Goal: Task Accomplishment & Management: Complete application form

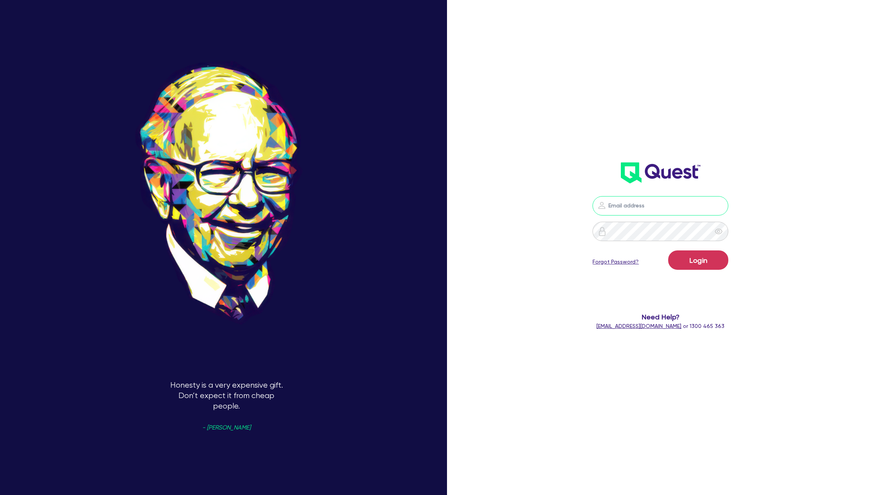
click at [624, 197] on input "email" at bounding box center [660, 205] width 136 height 19
type input "[PERSON_NAME][EMAIL_ADDRESS][DOMAIN_NAME]"
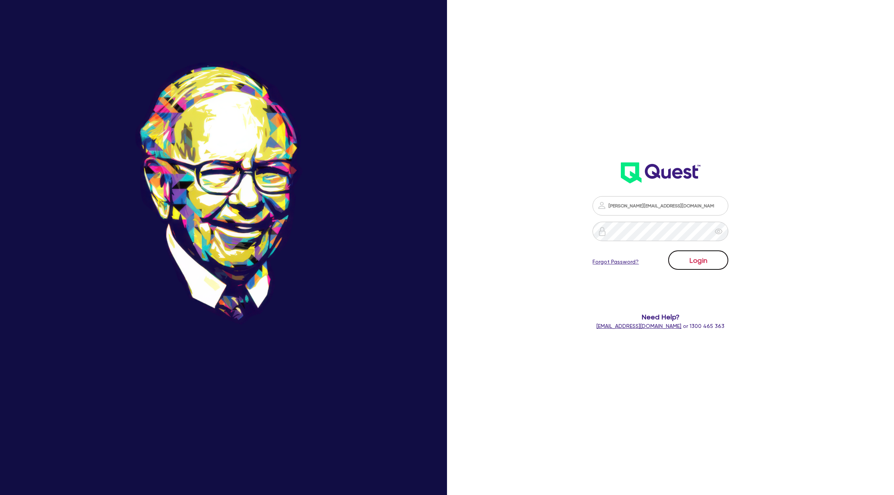
click at [696, 260] on button "Login" at bounding box center [698, 260] width 60 height 19
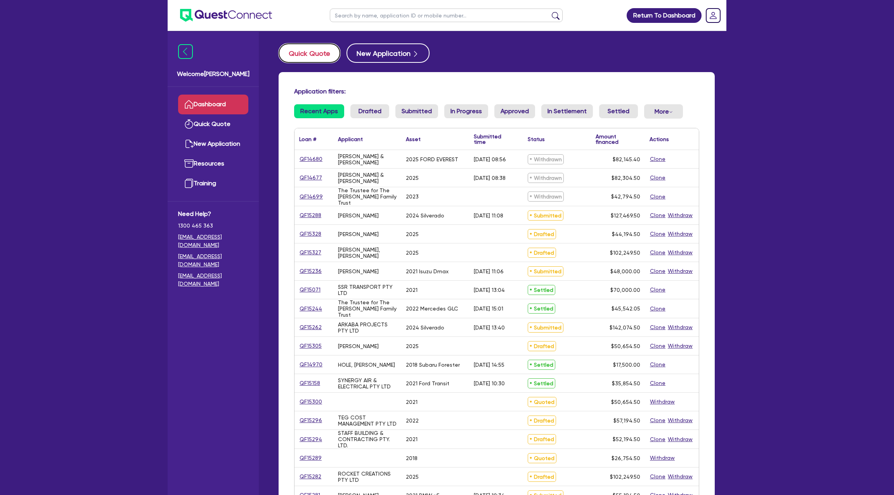
click at [305, 54] on button "Quick Quote" at bounding box center [310, 52] width 62 height 19
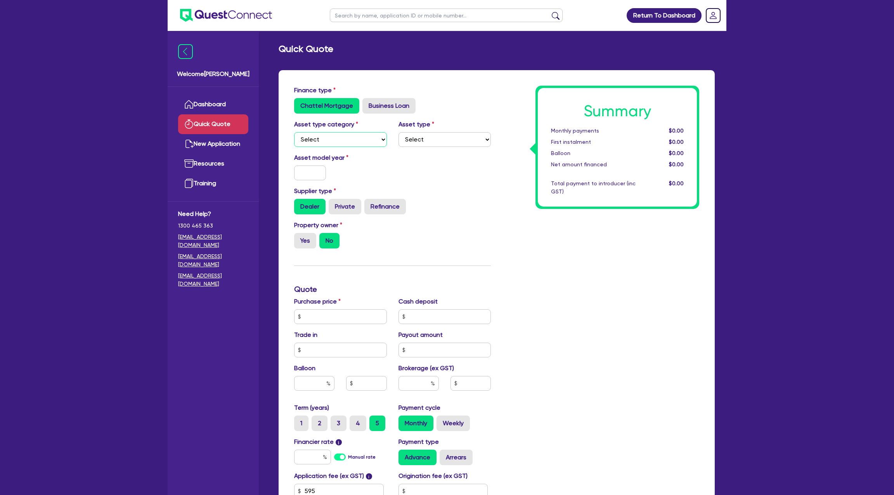
click at [315, 139] on select "Select Cars and light trucks Primary assets Secondary assets Tertiary assets" at bounding box center [340, 139] width 93 height 15
select select "CARS_AND_LIGHT_TRUCKS"
click at [294, 132] on select "Select Cars and light trucks Primary assets Secondary assets Tertiary assets" at bounding box center [340, 139] width 93 height 15
click at [437, 133] on select "Select Passenger vehicles Vans and utes Light trucks up to 4.5 tonne" at bounding box center [444, 139] width 93 height 15
click at [450, 144] on select "Select Passenger vehicles Vans and utes Light trucks up to 4.5 tonne" at bounding box center [444, 139] width 93 height 15
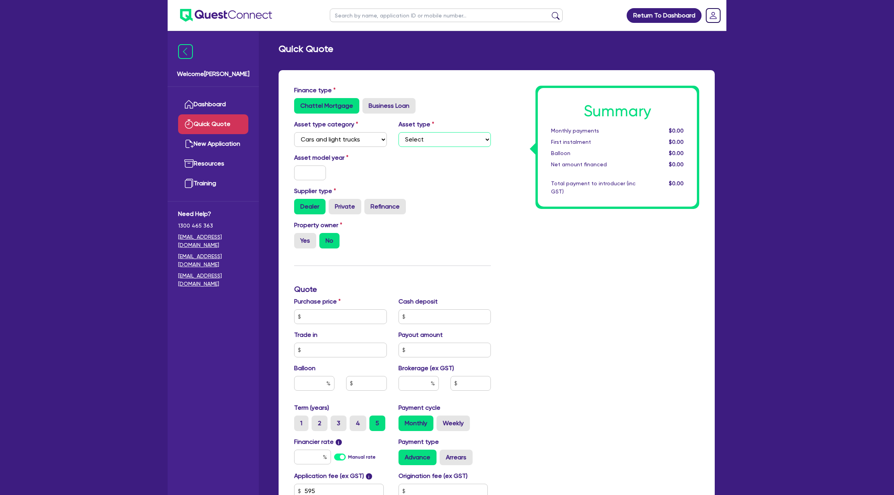
select select "PASSENGER_VEHICLES"
click at [398, 132] on select "Select Passenger vehicles Vans and utes Light trucks up to 4.5 tonne" at bounding box center [444, 139] width 93 height 15
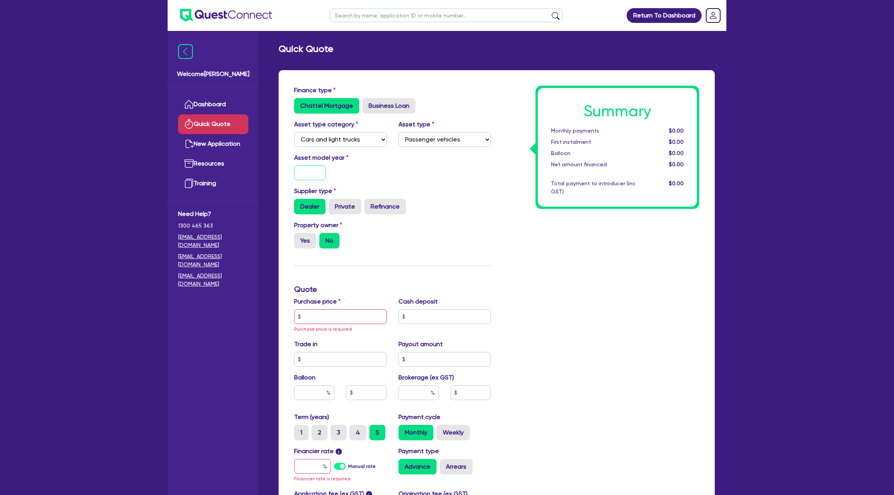
click at [304, 175] on input "text" at bounding box center [310, 173] width 32 height 15
type input "2025"
click at [466, 219] on div "Supplier type Dealer Private Refinance" at bounding box center [392, 204] width 208 height 34
click at [301, 239] on label "Yes" at bounding box center [305, 241] width 22 height 16
click at [299, 238] on input "Yes" at bounding box center [296, 235] width 5 height 5
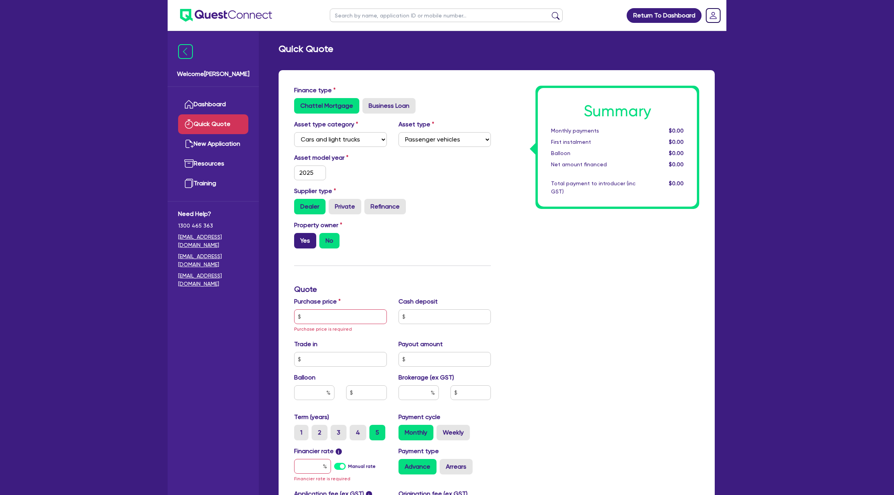
radio input "true"
click at [305, 314] on input "text" at bounding box center [340, 317] width 93 height 15
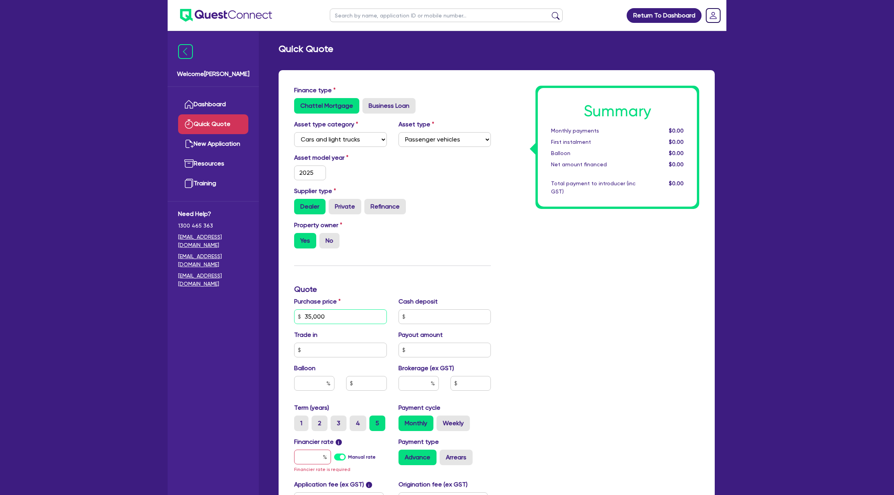
type input "35,000"
click at [542, 298] on div "Summary Monthly payments $0.00 First instalment $0.00 Balloon $0.00 Net amount …" at bounding box center [601, 317] width 208 height 462
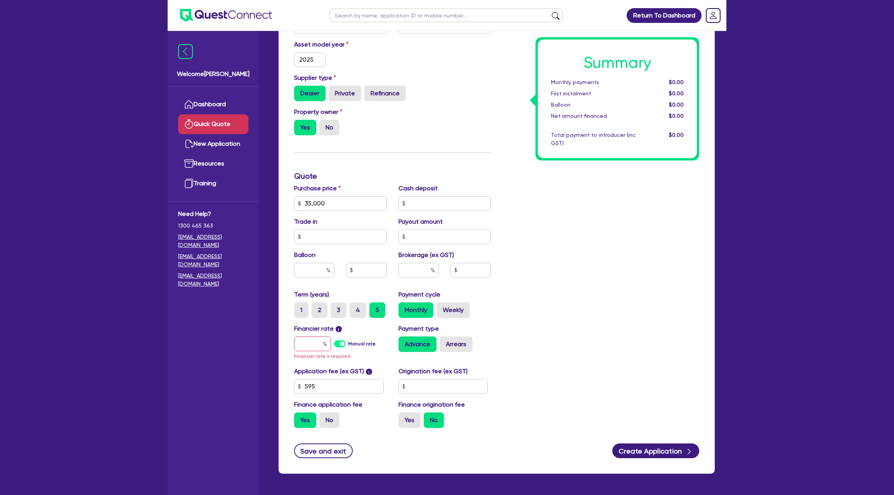
scroll to position [120, 0]
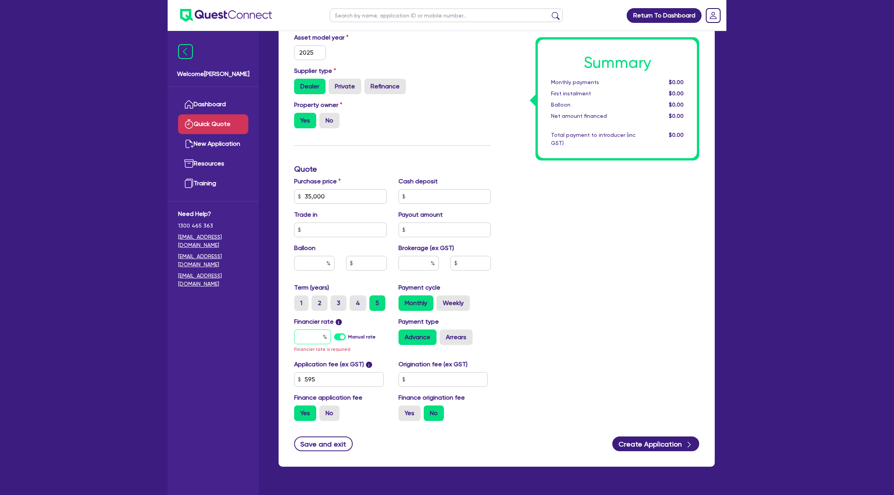
click at [315, 339] on input "text" at bounding box center [312, 337] width 37 height 15
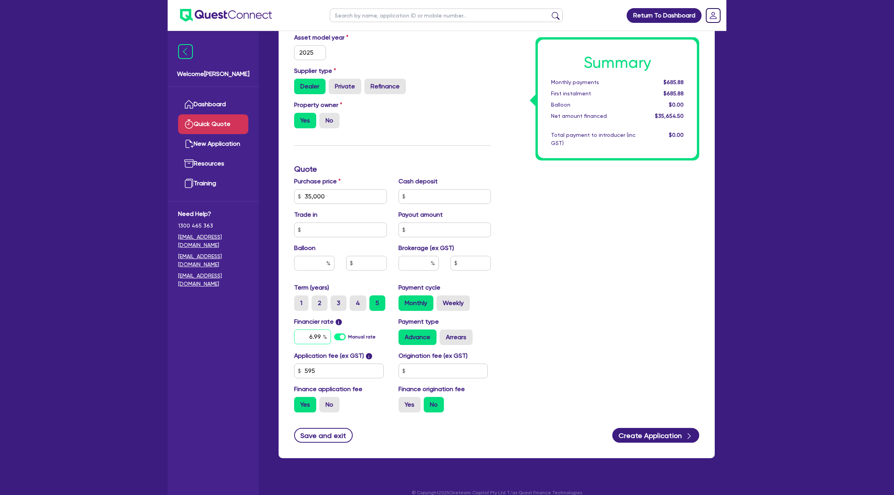
type input "6.99"
click at [533, 300] on div "Summary Monthly payments $685.88 First instalment $685.88 Balloon $0.00 Net amo…" at bounding box center [601, 192] width 208 height 454
click at [426, 366] on input "text" at bounding box center [443, 371] width 90 height 15
type input "1,400"
click at [405, 404] on label "Yes" at bounding box center [409, 405] width 22 height 16
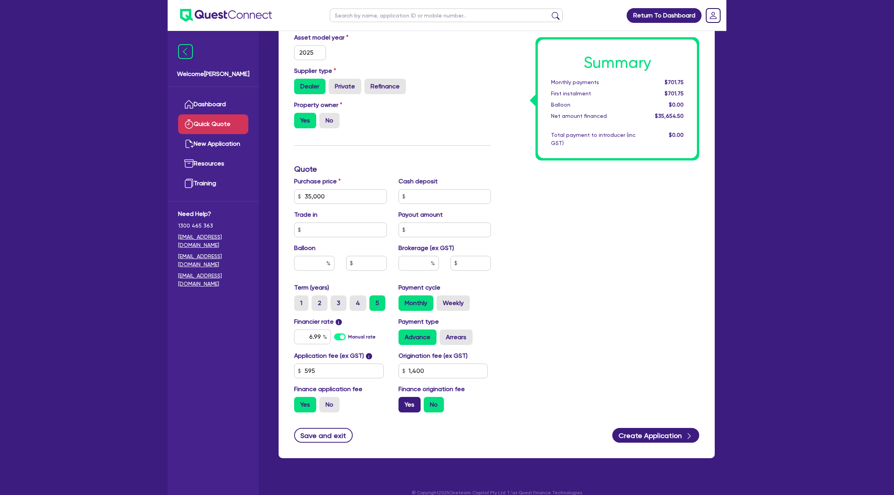
click at [404, 402] on input "Yes" at bounding box center [400, 399] width 5 height 5
radio input "true"
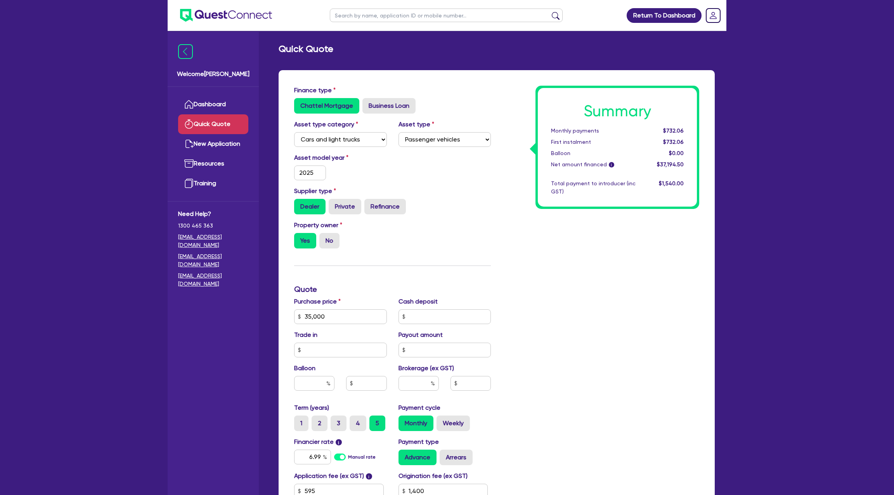
scroll to position [130, 0]
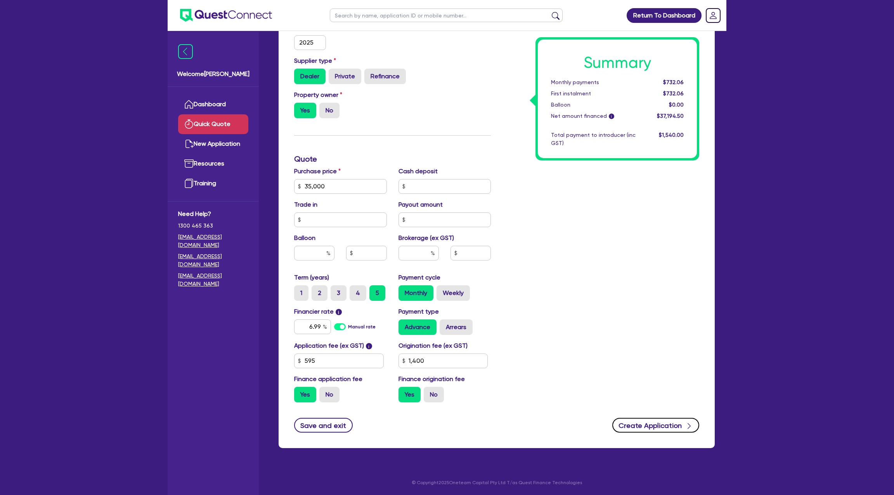
click at [637, 426] on button "Create Application" at bounding box center [655, 425] width 87 height 15
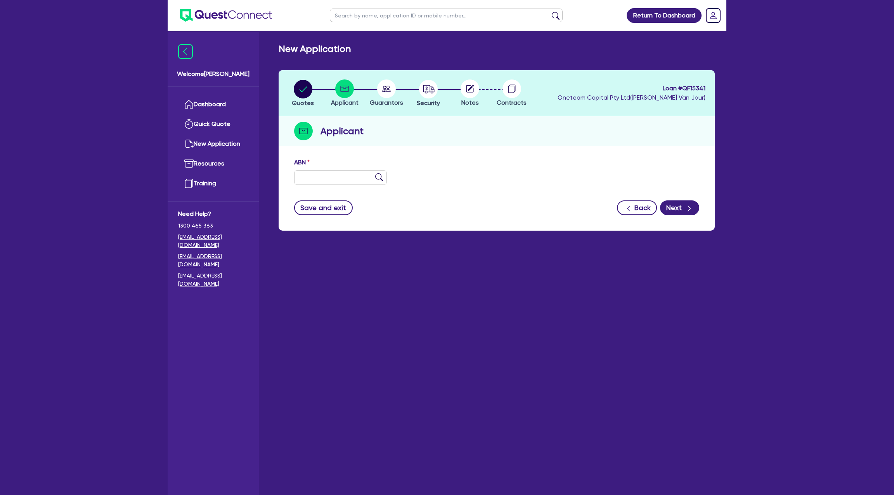
click at [310, 187] on div "ABN" at bounding box center [496, 174] width 417 height 33
click at [311, 182] on input "text" at bounding box center [340, 177] width 93 height 15
type input "12 345 678 901"
click at [459, 183] on div "ABN 12 345 678 901" at bounding box center [496, 174] width 417 height 33
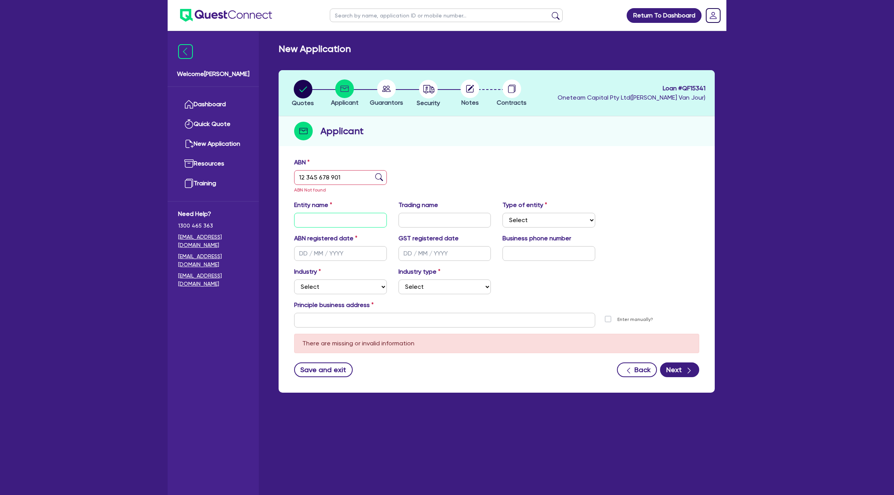
click at [331, 225] on input "text" at bounding box center [340, 220] width 93 height 15
type input "1234567"
click at [515, 182] on div "ABN 12 345 678 901 ABN Not found" at bounding box center [496, 179] width 417 height 43
click at [311, 250] on input "text" at bounding box center [340, 253] width 93 height 15
type input "[DATE]"
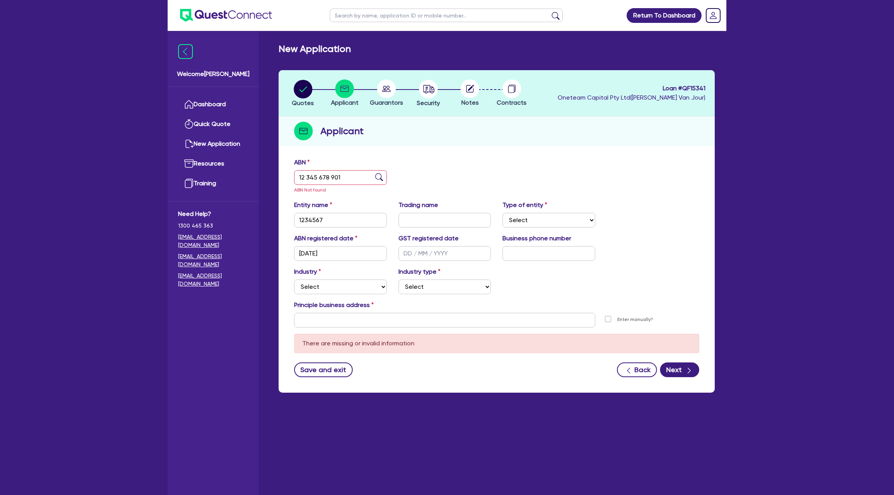
click at [611, 267] on div "Industry Select Accomodation & Food Services Administrative & Support Services …" at bounding box center [496, 283] width 417 height 33
click at [325, 280] on select "Select Accomodation & Food Services Administrative & Support Services Agricultu…" at bounding box center [340, 287] width 93 height 15
select select "ACCOMODATION_FOOD"
click at [294, 280] on select "Select Accomodation & Food Services Administrative & Support Services Agricultu…" at bounding box center [340, 287] width 93 height 15
click at [417, 293] on select "Select Hotels Motels Serviced Apartments Other Short-term Accomodation Cafes Re…" at bounding box center [444, 287] width 93 height 15
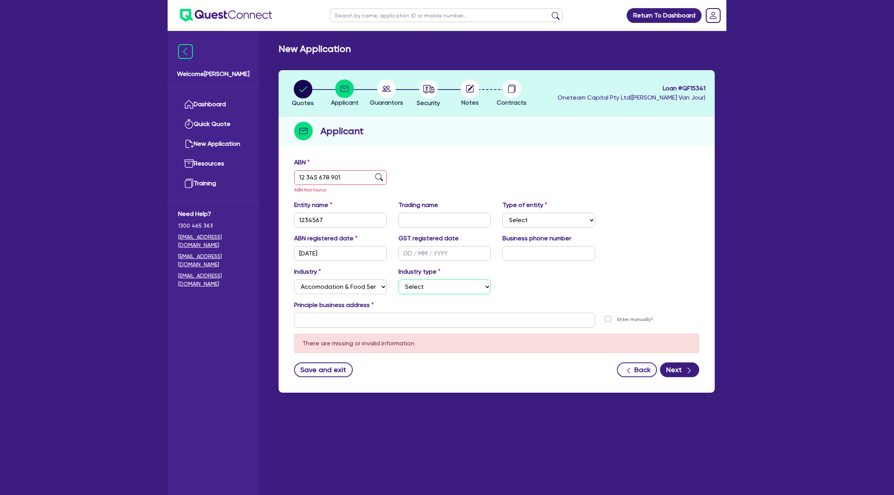
select select "HOTELS"
click at [398, 280] on select "Select Hotels Motels Serviced Apartments Other Short-term Accomodation Cafes Re…" at bounding box center [444, 287] width 93 height 15
click at [329, 319] on input "text" at bounding box center [444, 320] width 301 height 15
paste input "[STREET_ADDRESS]"
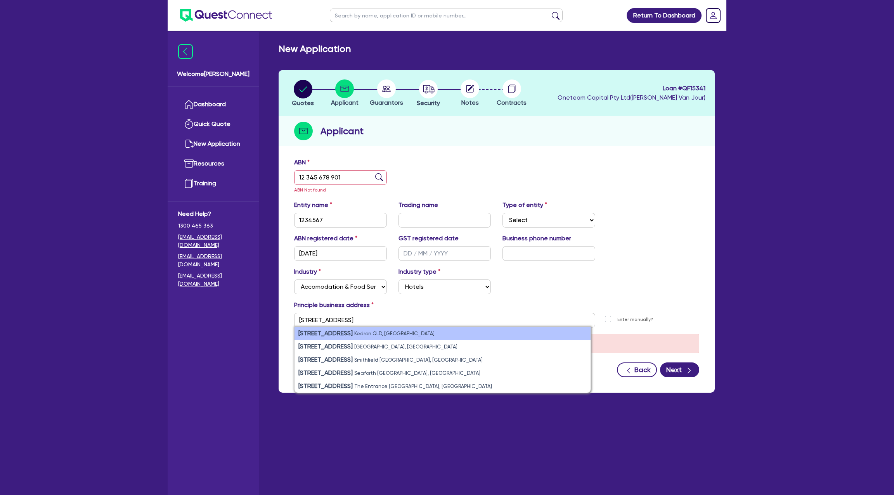
click at [361, 337] on li "[STREET_ADDRESS]" at bounding box center [442, 333] width 296 height 13
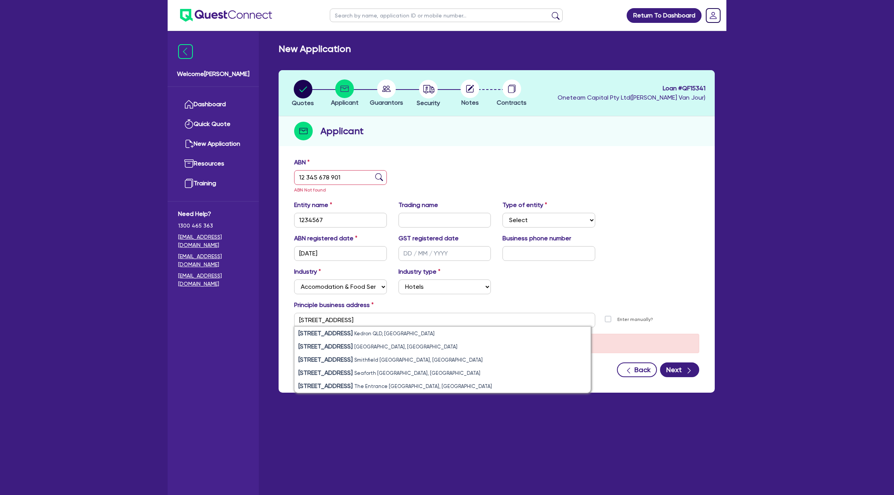
type input "[STREET_ADDRESS]"
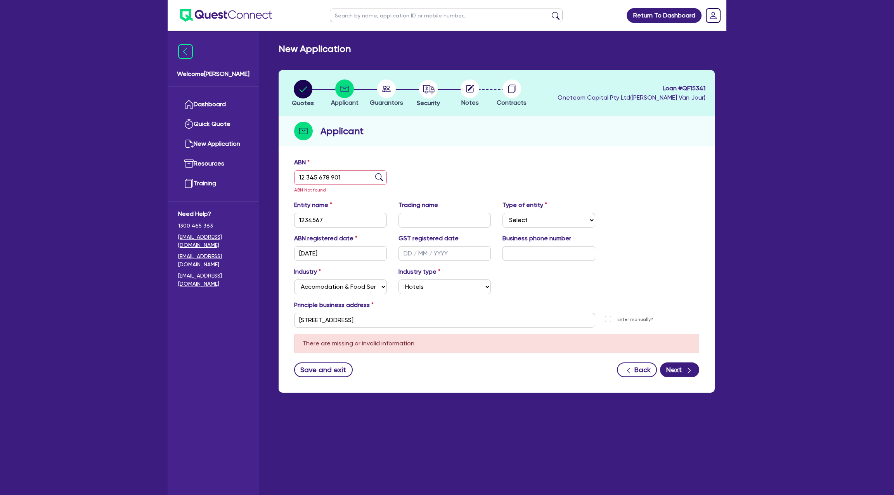
click at [702, 369] on div "Save and exit Back Next" at bounding box center [496, 370] width 417 height 15
click at [674, 373] on button "Next" at bounding box center [679, 370] width 39 height 15
click at [520, 211] on select "Select Sole Trader Company Partnership Trust" at bounding box center [548, 211] width 93 height 15
select select "SOLE_TRADER"
click at [502, 204] on select "Select Sole Trader Company Partnership Trust" at bounding box center [548, 211] width 93 height 15
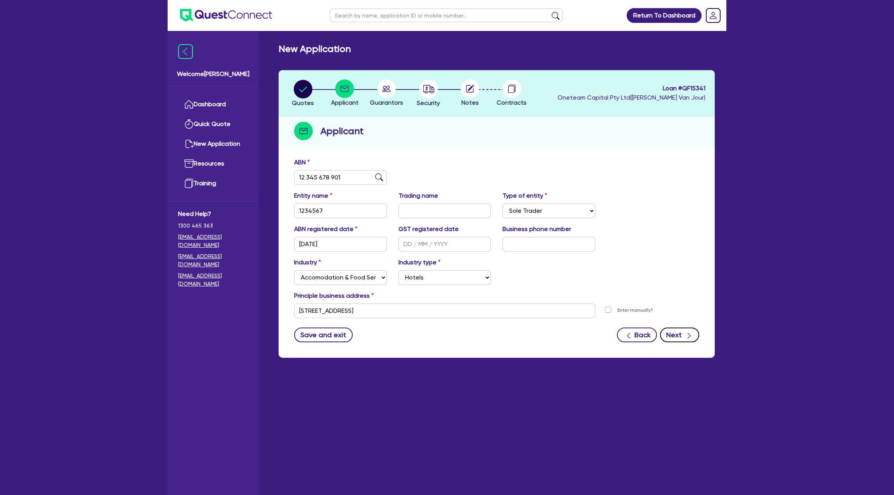
click at [687, 333] on icon "button" at bounding box center [689, 336] width 8 height 8
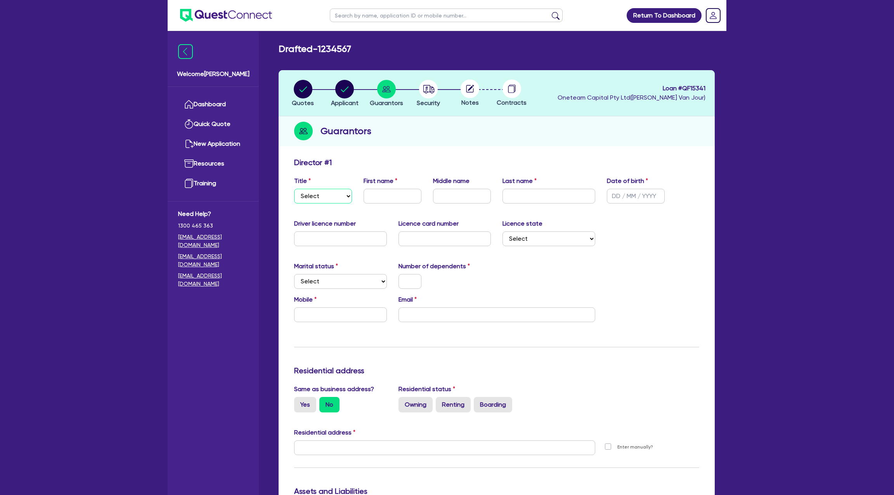
click at [333, 202] on select "Select Mr Mrs Ms Miss Dr" at bounding box center [323, 196] width 58 height 15
select select "MRS"
click at [294, 189] on select "Select Mr Mrs Ms Miss Dr" at bounding box center [323, 196] width 58 height 15
click at [386, 191] on input "text" at bounding box center [393, 196] width 58 height 15
type input "[PERSON_NAME]"
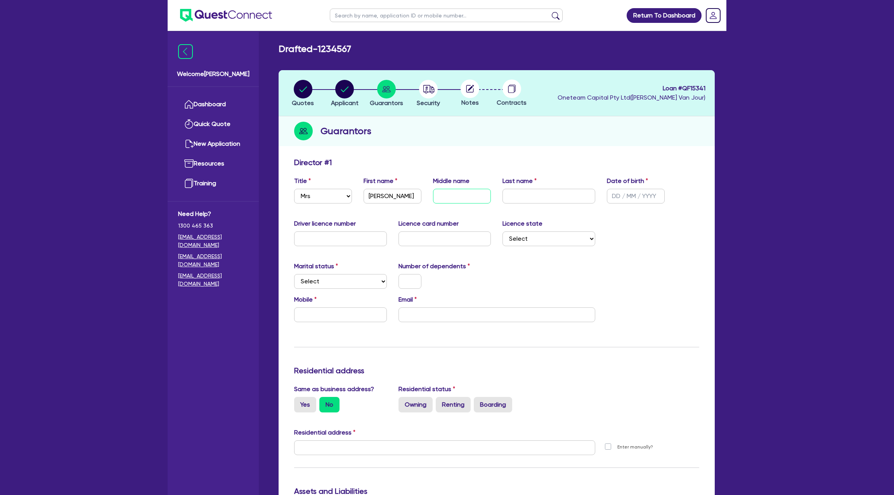
click at [454, 196] on input "text" at bounding box center [462, 196] width 58 height 15
type input "[PERSON_NAME]"
click at [623, 197] on input "text" at bounding box center [636, 196] width 58 height 15
type input "[DATE]"
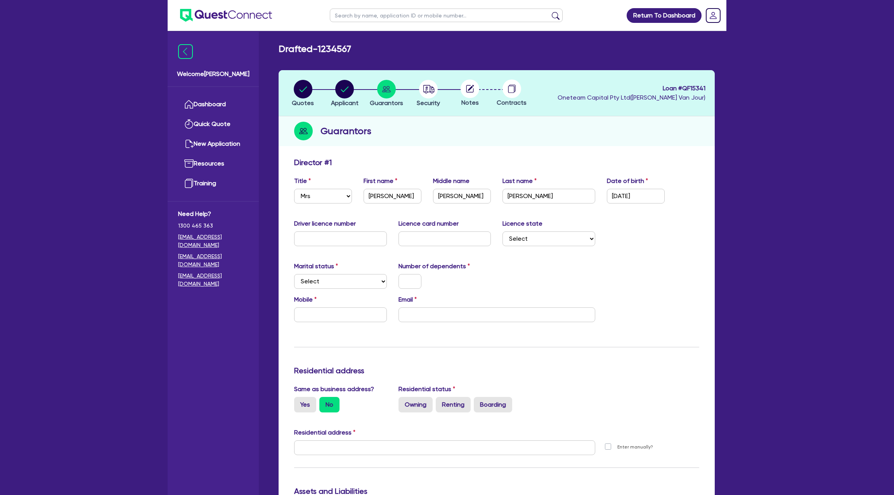
click at [621, 243] on div "Driver licence number Licence card number Licence state Select [GEOGRAPHIC_DATA…" at bounding box center [496, 235] width 417 height 33
click at [320, 241] on input "text" at bounding box center [340, 239] width 93 height 15
drag, startPoint x: 369, startPoint y: 196, endPoint x: 426, endPoint y: 197, distance: 57.4
click at [426, 197] on div "First name [PERSON_NAME]" at bounding box center [392, 190] width 69 height 27
click at [345, 89] on circle "button" at bounding box center [344, 89] width 19 height 19
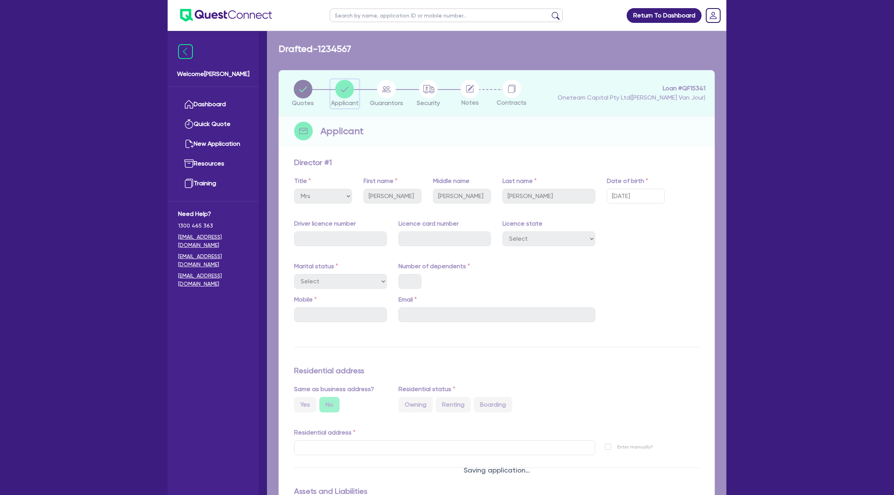
select select "SOLE_TRADER"
select select "ACCOMODATION_FOOD"
select select "HOTELS"
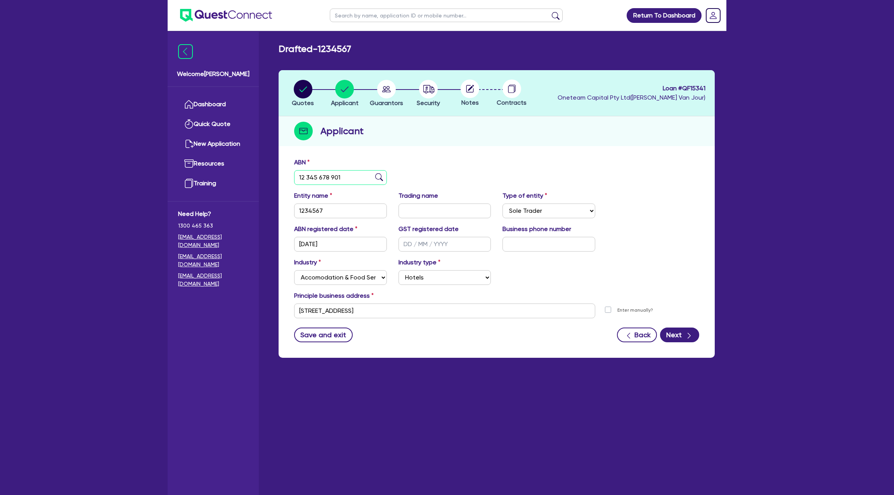
click at [314, 177] on input "12 345 678 901" at bounding box center [340, 177] width 93 height 15
click at [308, 216] on input "1234567" at bounding box center [340, 211] width 93 height 15
paste input "[PERSON_NAME]"
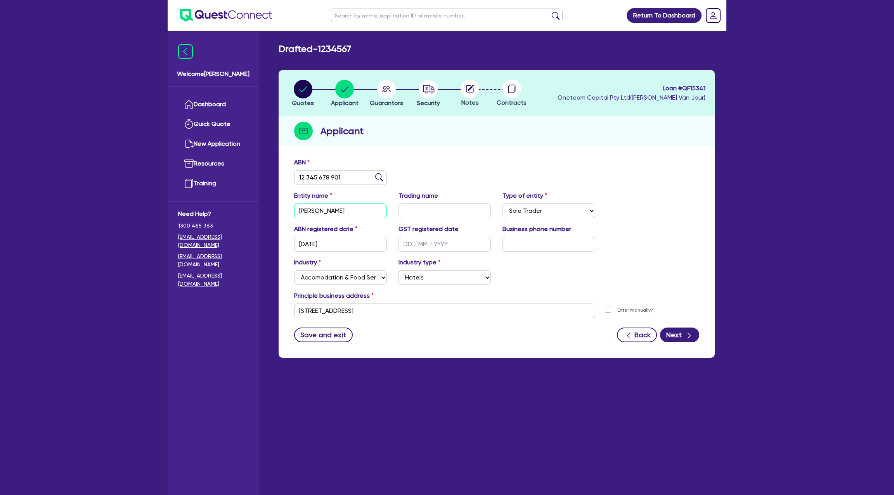
type input "[PERSON_NAME]"
click at [383, 89] on circle "button" at bounding box center [386, 89] width 19 height 19
select select "MRS"
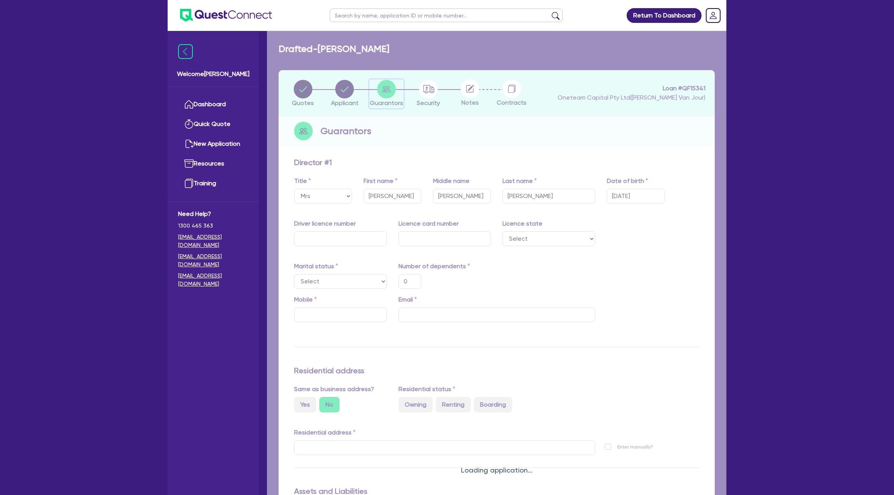
type input "0"
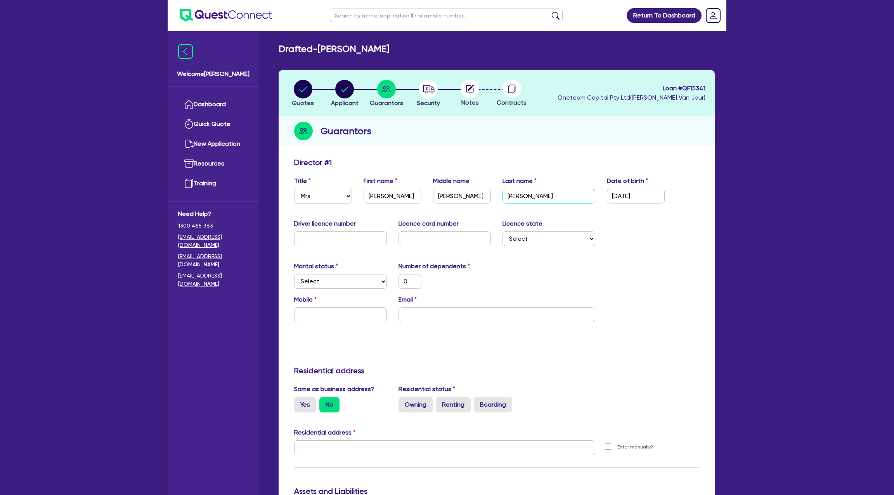
click at [518, 201] on input "[PERSON_NAME]" at bounding box center [548, 196] width 93 height 15
click at [345, 91] on icon "button" at bounding box center [345, 89] width 8 height 5
select select "SOLE_TRADER"
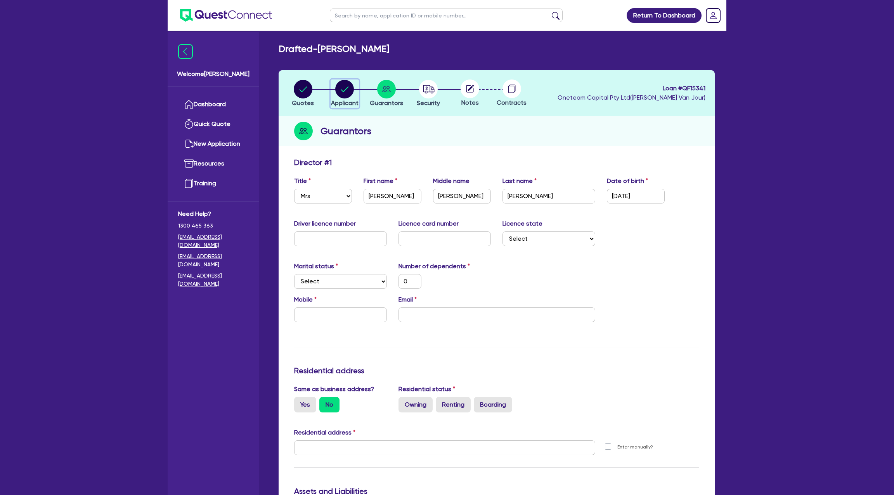
select select "ACCOMODATION_FOOD"
select select "HOTELS"
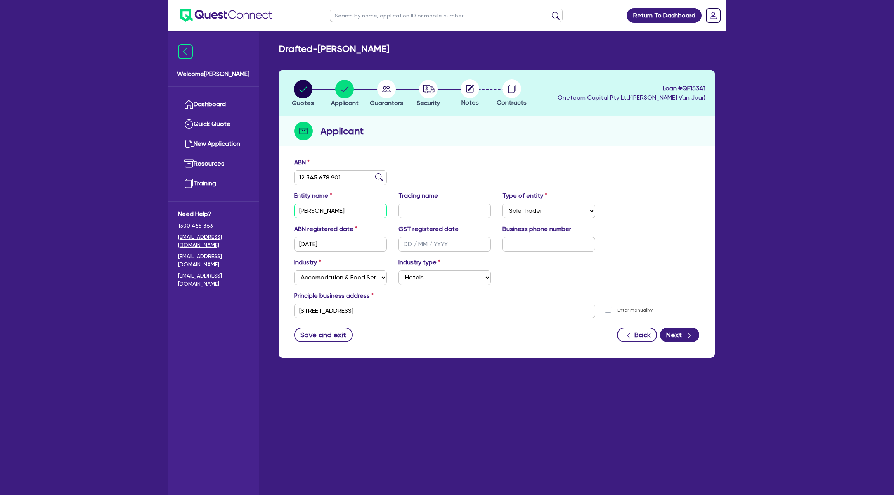
click at [350, 208] on input "[PERSON_NAME]" at bounding box center [340, 211] width 93 height 15
paste input "[PERSON_NAME]"
type input "[PERSON_NAME]"
click at [685, 330] on div "button" at bounding box center [689, 335] width 8 height 10
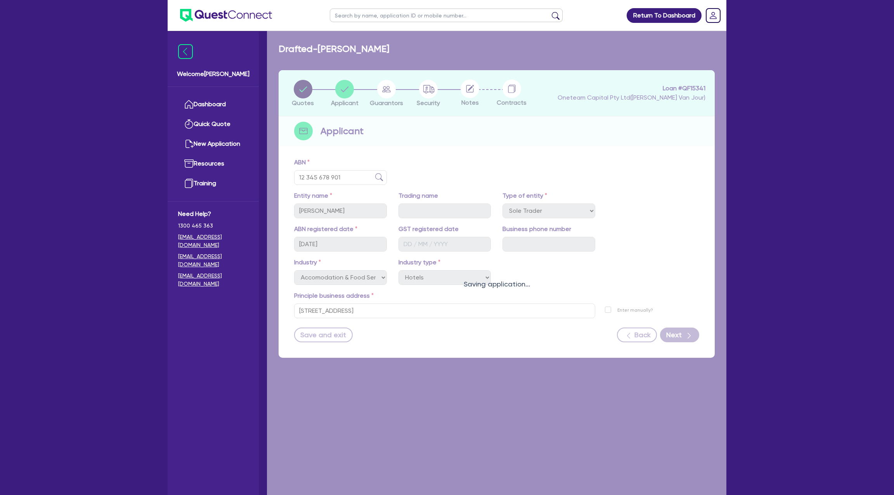
select select "MRS"
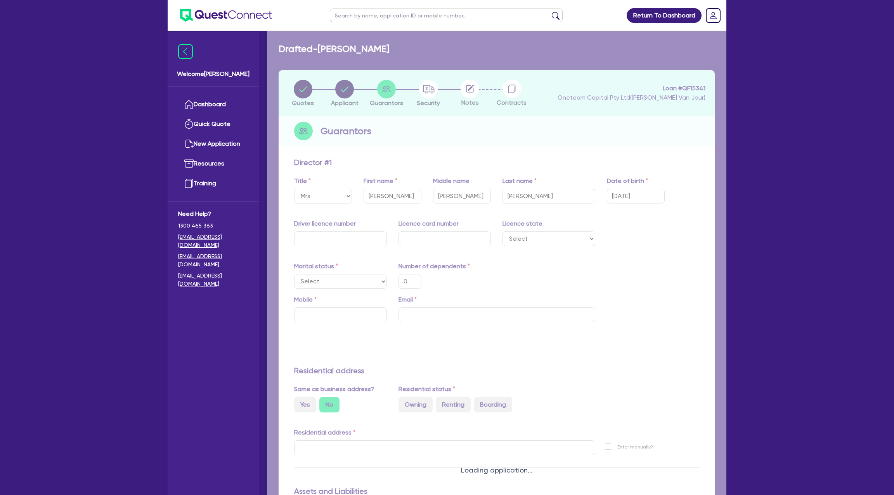
type input "0"
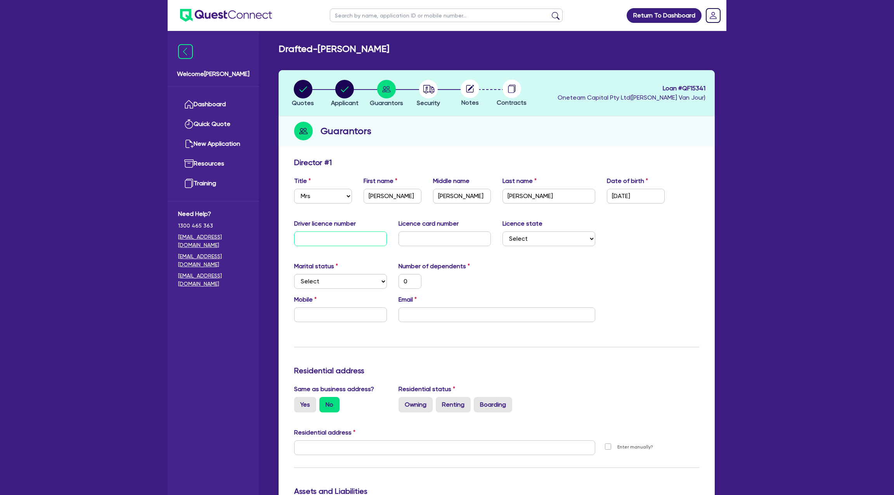
click at [315, 240] on input "text" at bounding box center [340, 239] width 93 height 15
type input "0"
type input "09"
type input "0"
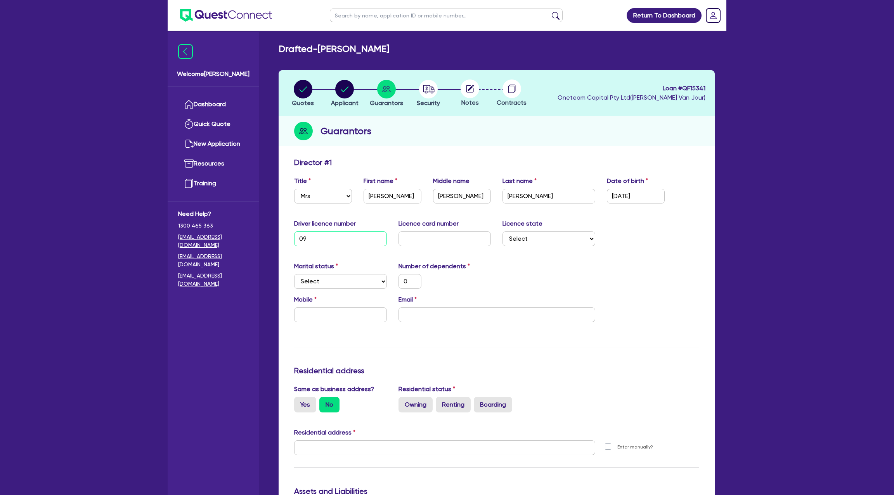
type input "096"
type input "0"
type input "0964"
type input "0"
type input "09648"
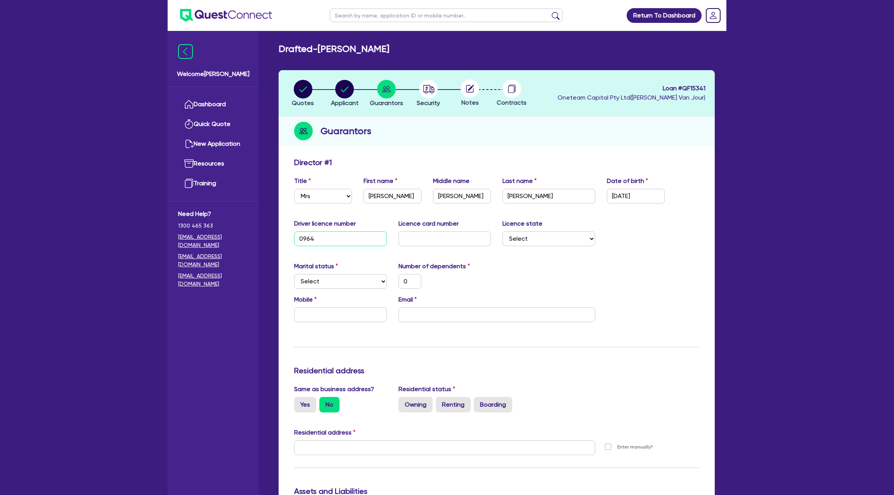
type input "0"
type input "0964821"
type input "0"
type input "09648211"
type input "0"
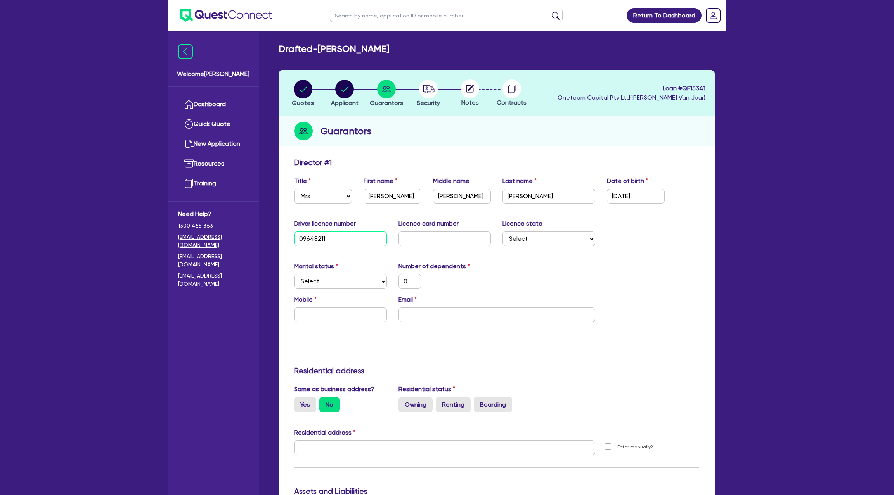
type input "096482115"
type input "0"
type input "0964821154"
type input "0"
type input "0964821154"
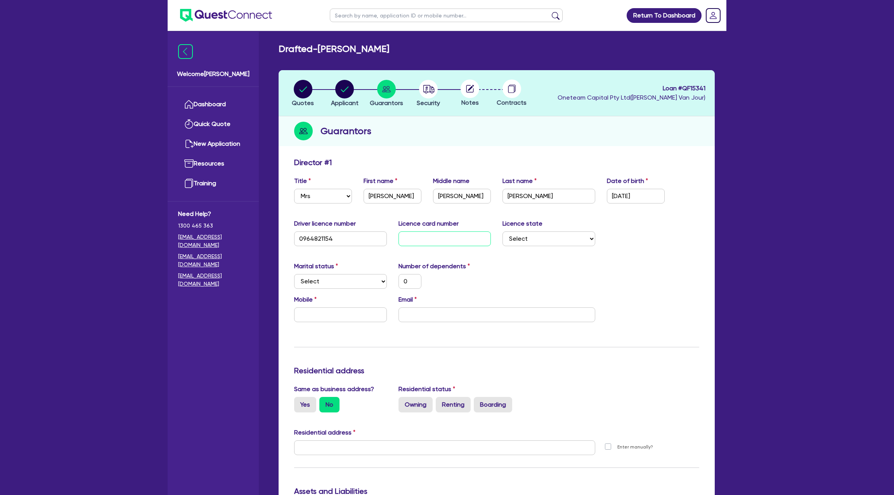
click at [420, 239] on input "text" at bounding box center [444, 239] width 93 height 15
click at [527, 288] on div "Marital status Select [DEMOGRAPHIC_DATA] Married De Facto / Partner Number of d…" at bounding box center [496, 278] width 417 height 33
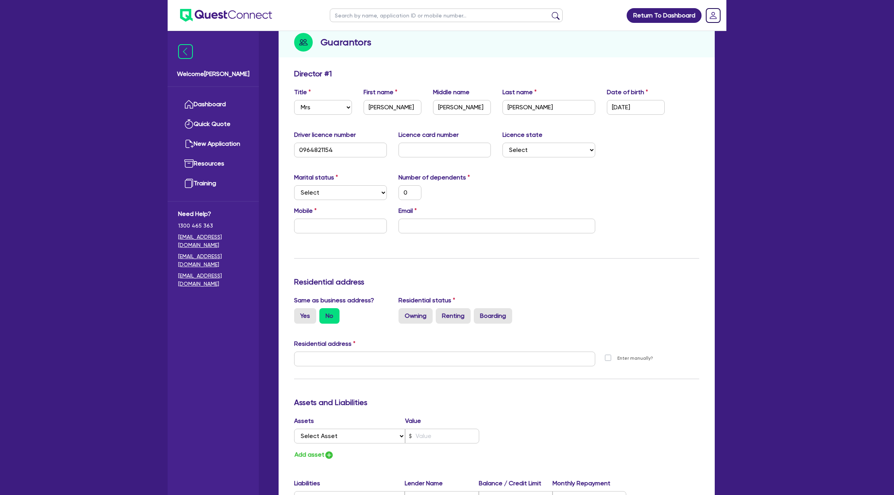
scroll to position [94, 0]
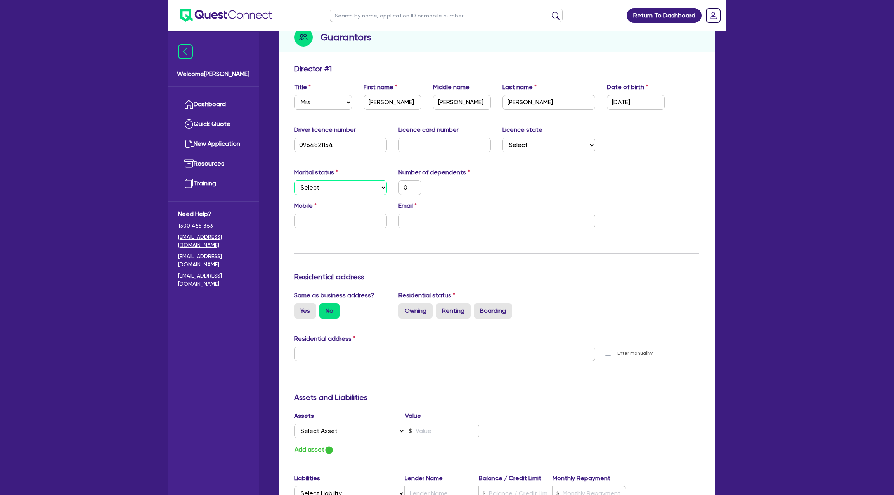
click at [328, 183] on select "Select Single Married De Facto / Partner" at bounding box center [340, 187] width 93 height 15
click at [426, 142] on input "text" at bounding box center [444, 145] width 93 height 15
type input "3"
type input "0"
type input "3a"
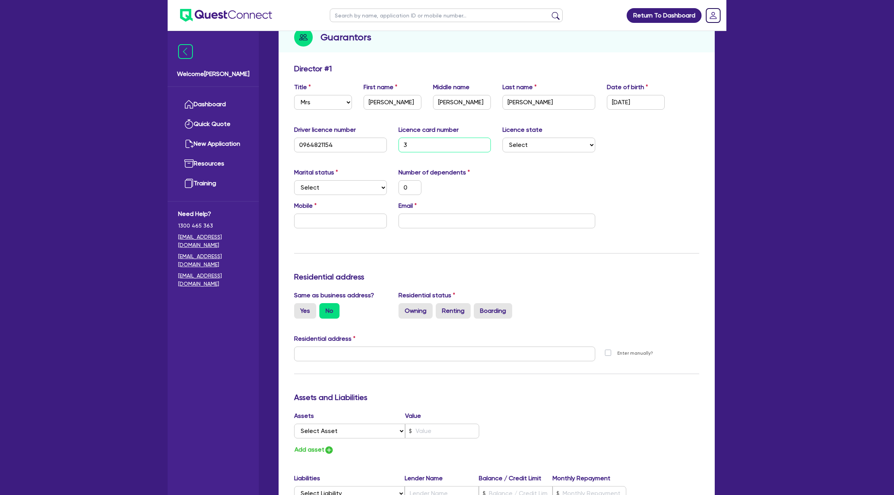
type input "0"
type input "3a2"
type input "0"
type input "3a25"
type input "0"
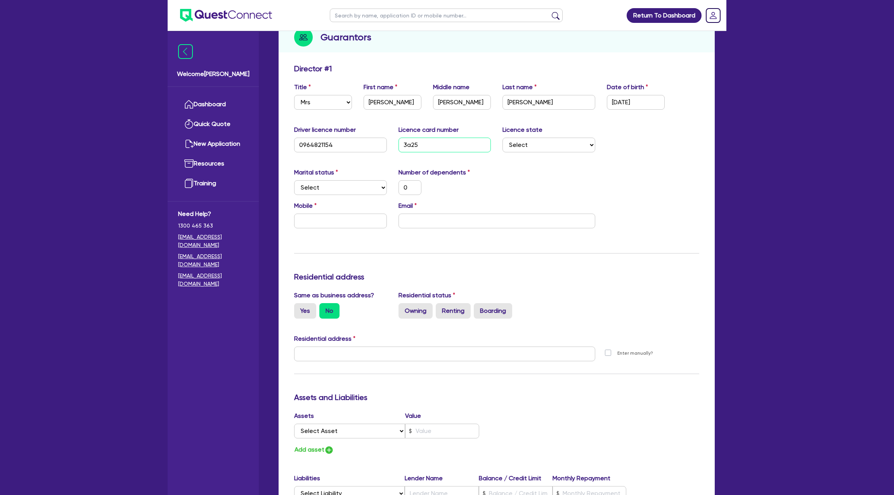
type input "3a257"
type input "0"
type input "3a257f"
type input "0"
type input "3a257f0"
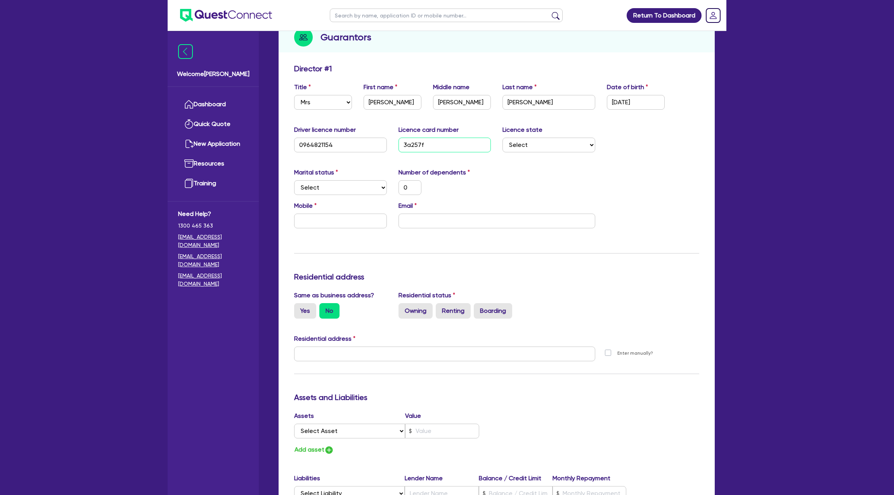
type input "0"
type input "3a257f06"
type input "0"
type input "3a257f066"
type input "0"
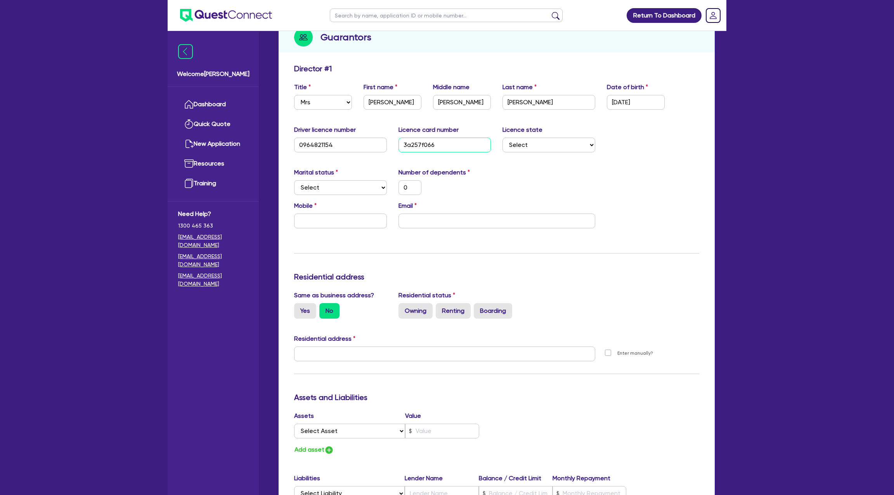
type input "3a257f0661"
type input "0"
type input "3a257f0661"
click at [532, 156] on div "Driver licence number [DRIVERS_LICENSE_NUMBER] Licence card number 3a257f0661 L…" at bounding box center [496, 141] width 417 height 33
click at [531, 141] on select "Select [GEOGRAPHIC_DATA] [GEOGRAPHIC_DATA] [GEOGRAPHIC_DATA] [GEOGRAPHIC_DATA] …" at bounding box center [548, 145] width 93 height 15
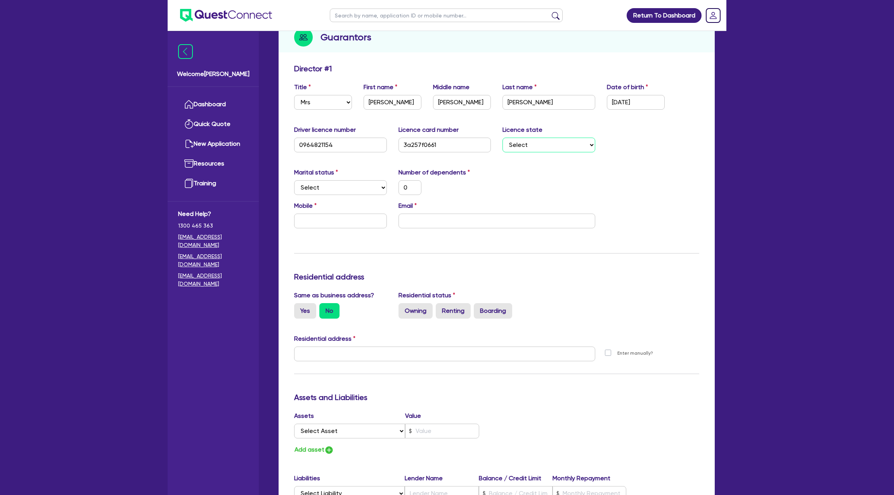
select select "QLD"
click at [502, 138] on select "Select [GEOGRAPHIC_DATA] [GEOGRAPHIC_DATA] [GEOGRAPHIC_DATA] [GEOGRAPHIC_DATA] …" at bounding box center [548, 145] width 93 height 15
type input "0"
click at [337, 181] on select "Select Single Married De Facto / Partner" at bounding box center [340, 187] width 93 height 15
select select "DE_FACTO"
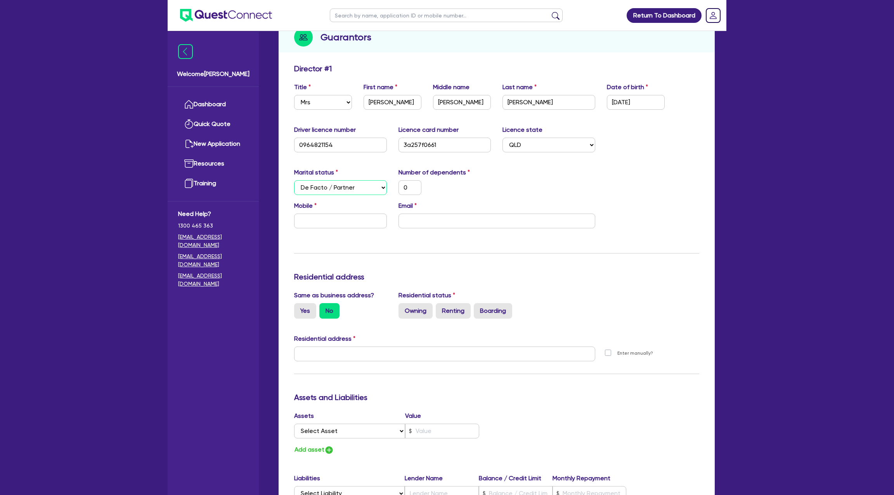
click at [294, 180] on select "Select Single Married De Facto / Partner" at bounding box center [340, 187] width 93 height 15
type input "0"
click at [421, 186] on div "0" at bounding box center [410, 187] width 35 height 15
click at [411, 185] on input "0" at bounding box center [409, 187] width 23 height 15
type input "0"
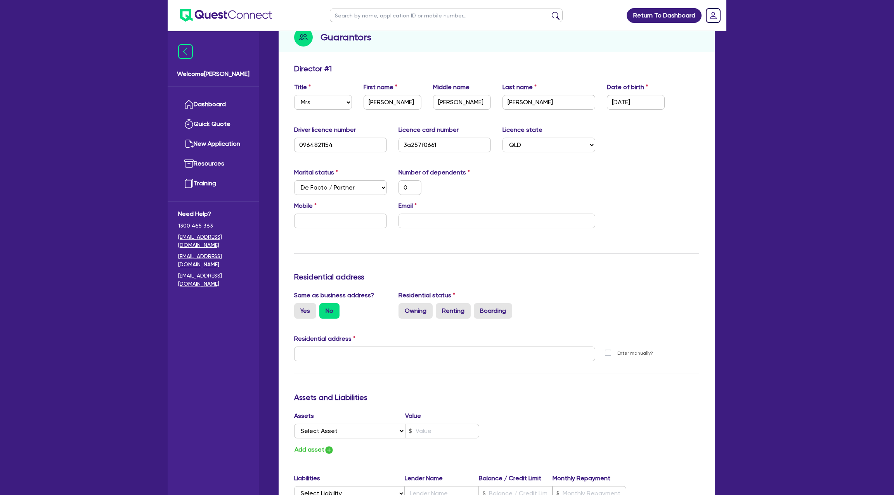
click at [312, 232] on div "Mobile Email" at bounding box center [496, 217] width 417 height 33
click at [303, 217] on input "text" at bounding box center [340, 221] width 93 height 15
click at [307, 220] on input "text" at bounding box center [340, 221] width 93 height 15
paste input "text"
click at [306, 221] on input "text" at bounding box center [340, 221] width 93 height 15
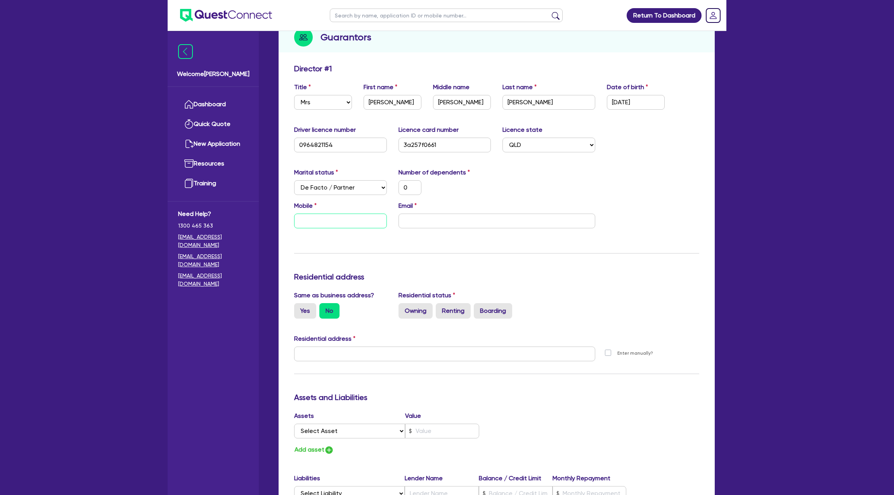
click at [306, 221] on input "text" at bounding box center [340, 221] width 93 height 15
paste input "4551 234 77"
type input "0"
type input "4551 234 77"
click at [299, 218] on input "4551 234 77" at bounding box center [340, 221] width 93 height 15
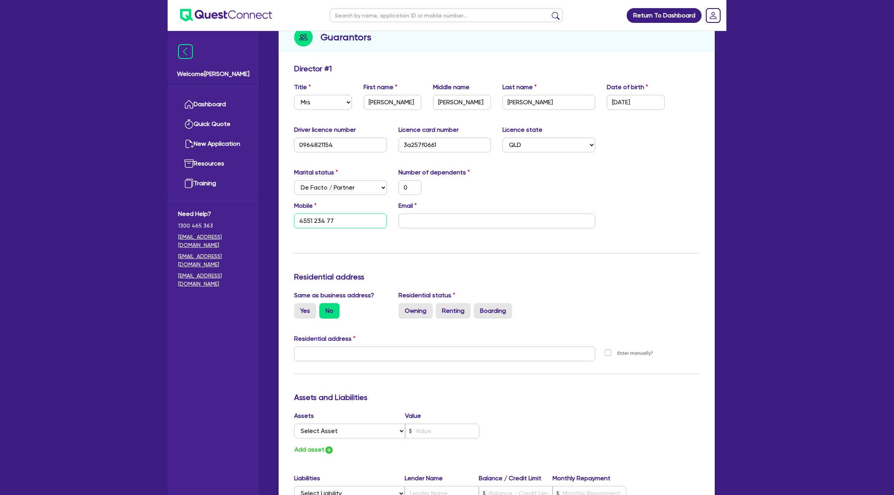
type input "0"
type input "0455 123 477"
click at [435, 221] on input "email" at bounding box center [496, 221] width 197 height 15
paste input "[PERSON_NAME][EMAIL_ADDRESS][PERSON_NAME][DOMAIN_NAME]"
type input "0"
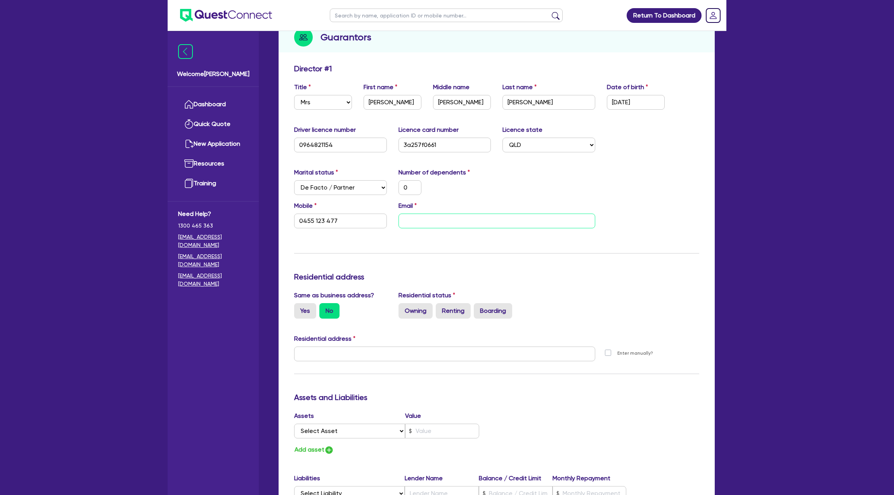
type input "0455 123 477"
type input "[PERSON_NAME][EMAIL_ADDRESS][PERSON_NAME][DOMAIN_NAME]"
click at [445, 248] on div "Update residential status for Director #1 Boarding is only acceptable when the …" at bounding box center [496, 351] width 405 height 574
click at [300, 305] on label "Yes" at bounding box center [305, 311] width 22 height 16
click at [299, 305] on input "Yes" at bounding box center [296, 305] width 5 height 5
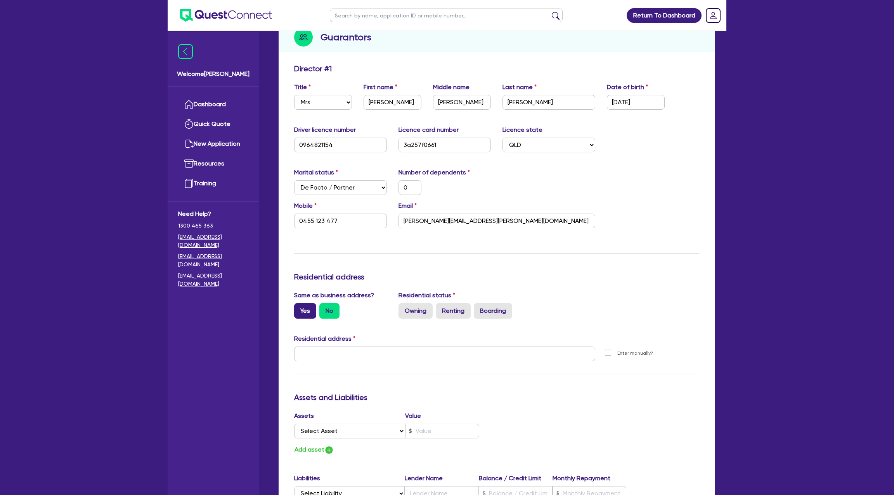
radio input "true"
type input "0"
type input "0455 123 477"
type input "[STREET_ADDRESS]"
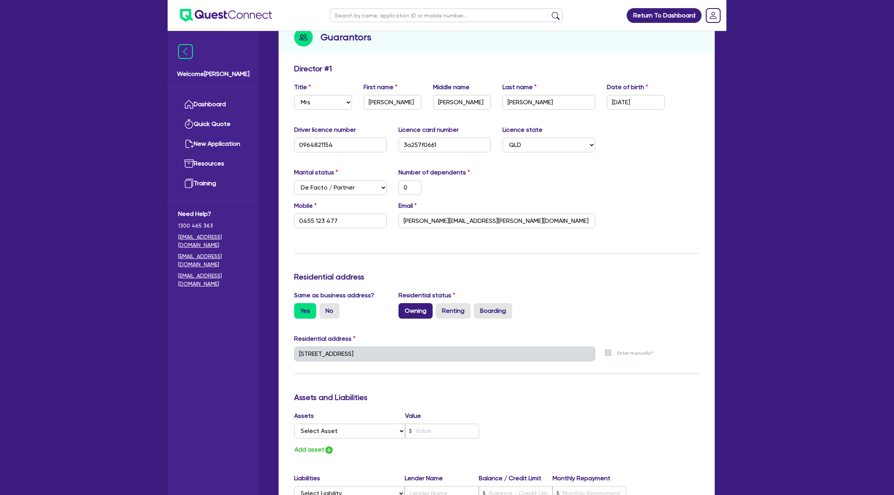
click at [416, 312] on label "Owning" at bounding box center [415, 311] width 34 height 16
click at [404, 308] on input "Owning" at bounding box center [400, 305] width 5 height 5
radio input "true"
type input "0"
type input "0455 123 477"
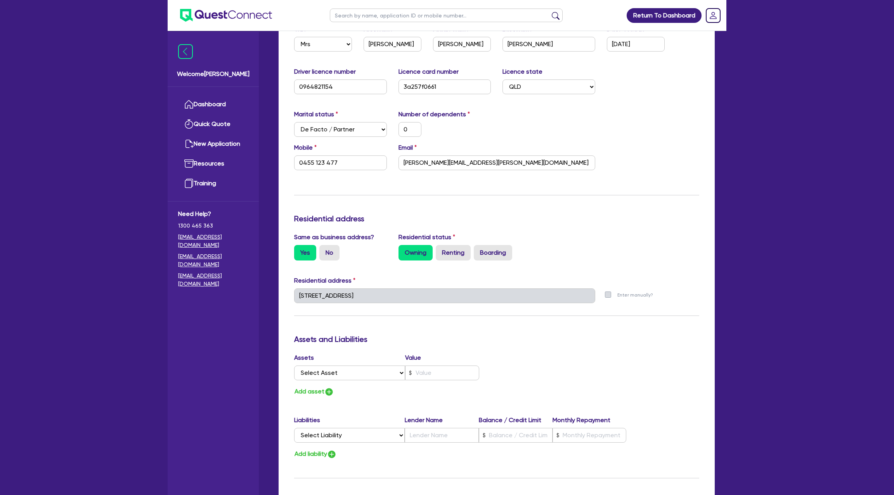
scroll to position [154, 0]
click at [390, 340] on h3 "Assets and Liabilities" at bounding box center [496, 337] width 405 height 9
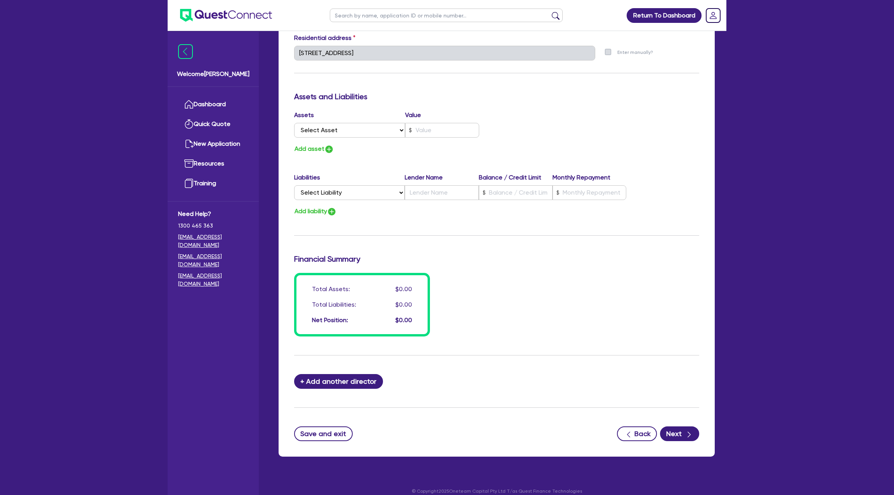
scroll to position [402, 0]
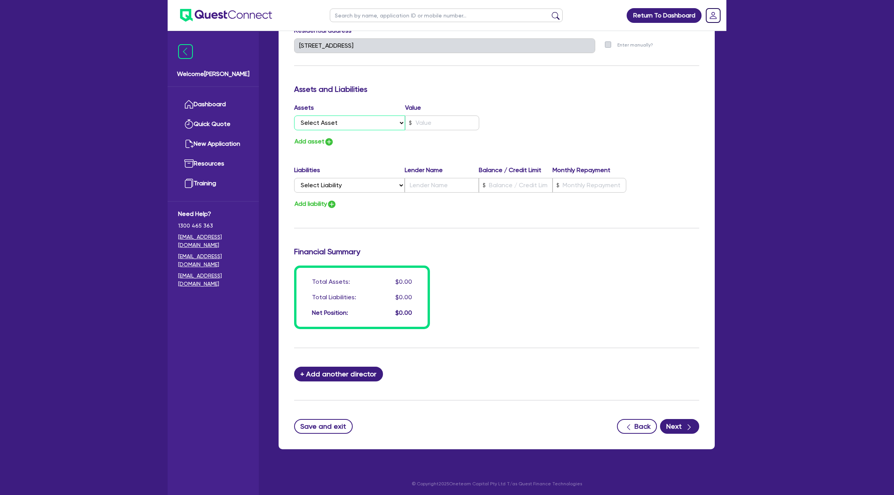
click at [331, 123] on select "Select Asset Cash Property Investment property Vehicle Truck Trailer Equipment …" at bounding box center [349, 123] width 111 height 15
select select "CASH"
click at [294, 116] on select "Select Asset Cash Property Investment property Vehicle Truck Trailer Equipment …" at bounding box center [349, 123] width 111 height 15
type input "0"
type input "0455 123 477"
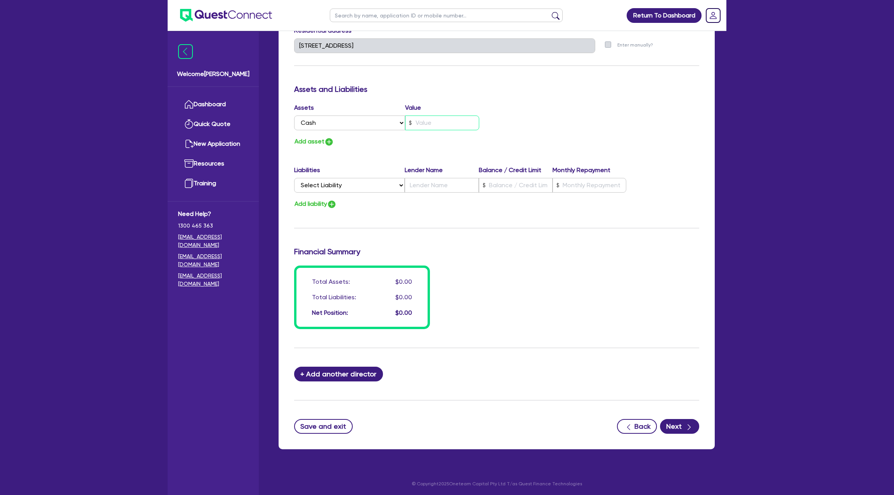
click at [416, 125] on input "text" at bounding box center [442, 123] width 74 height 15
type input "0"
type input "0455 123 477"
type input "3"
type input "0"
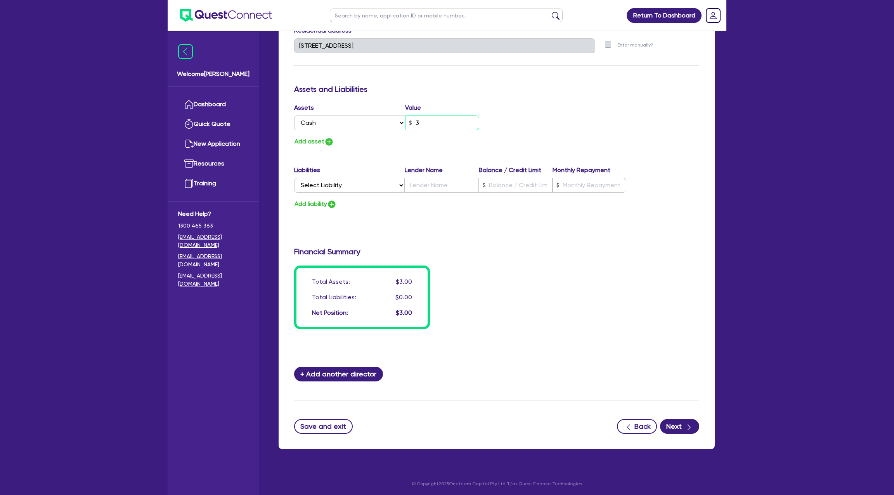
type input "0455 123 477"
type input "30"
type input "0"
type input "0455 123 477"
type input "300"
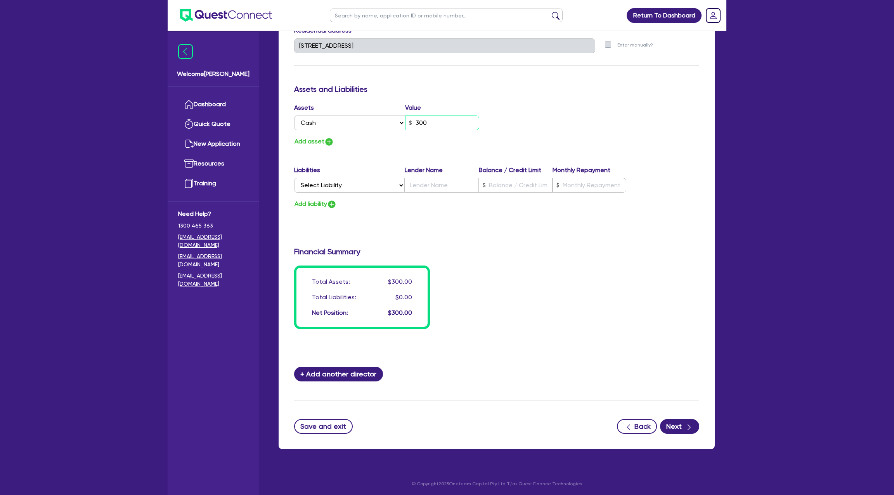
type input "0"
type input "0455 123 477"
type input "3,000"
type input "0"
type input "0455 123 477"
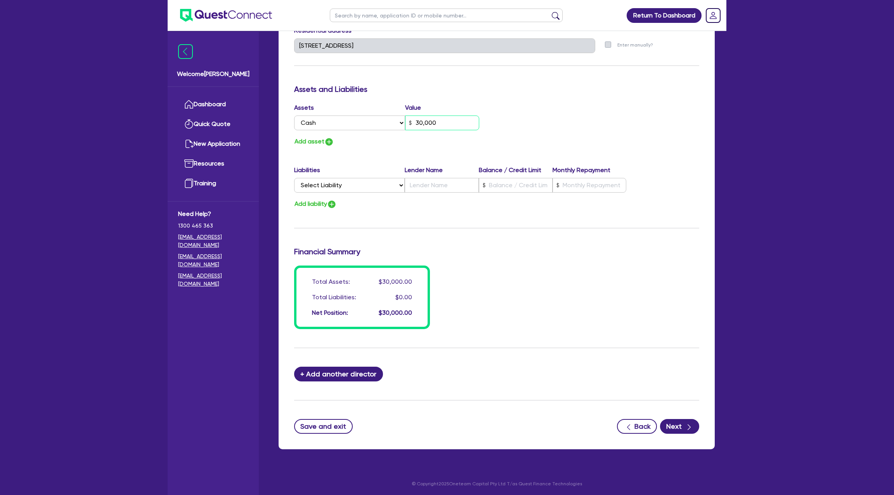
type input "30,000"
click at [539, 55] on div "[STREET_ADDRESS]" at bounding box center [444, 48] width 313 height 21
click at [529, 121] on div "Assets Value Select Asset Cash Property Investment property Vehicle Truck Trail…" at bounding box center [496, 125] width 417 height 44
click at [341, 185] on select "Select Liability Credit card Mortgage Investment property loan Vehicle loan Tru…" at bounding box center [349, 185] width 111 height 15
select select "CREDIT_CARD"
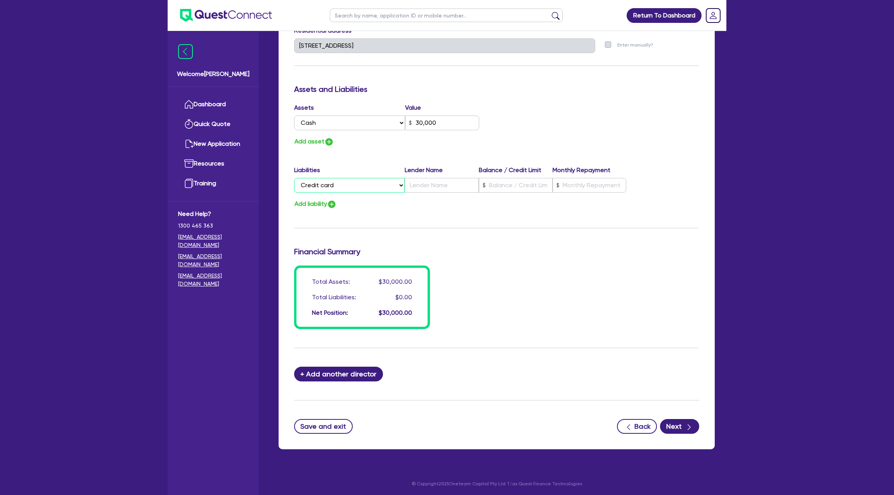
click at [294, 178] on select "Select Liability Credit card Mortgage Investment property loan Vehicle loan Tru…" at bounding box center [349, 185] width 111 height 15
type input "0"
type input "0455 123 477"
type input "30,000"
click at [519, 184] on input "text" at bounding box center [516, 185] width 74 height 15
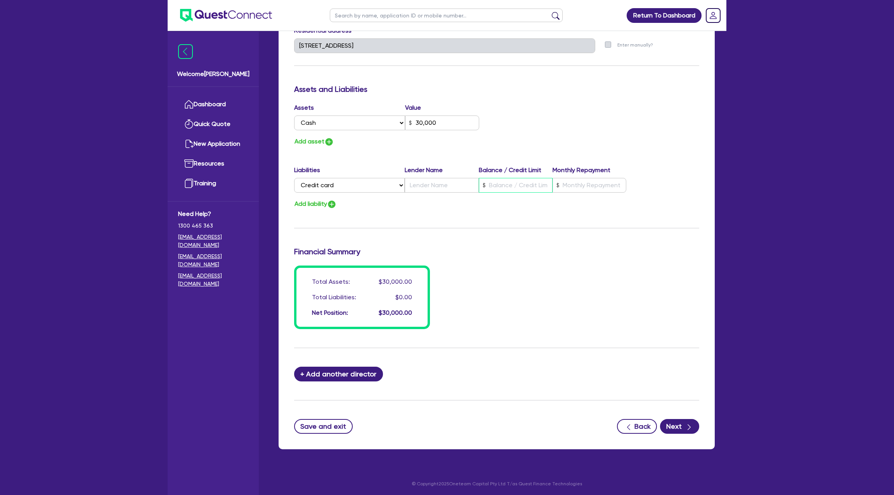
type input "0"
type input "0455 123 477"
type input "30,000"
type input "1"
type input "0"
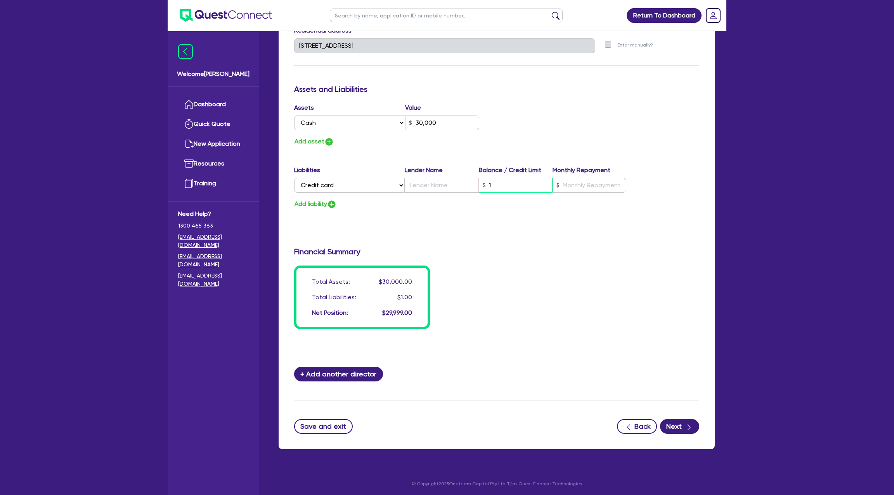
type input "0455 123 477"
type input "30,000"
type input "13"
type input "0"
type input "0455 123 477"
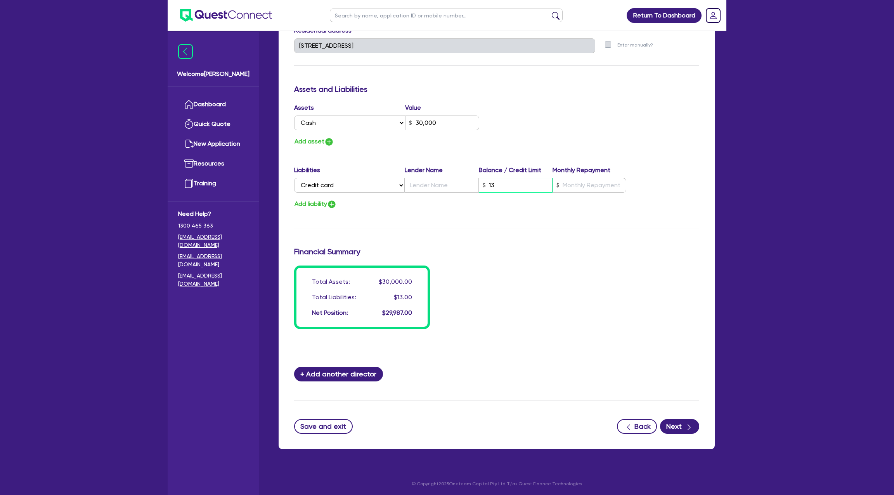
type input "30,000"
type input "130"
type input "0"
type input "0455 123 477"
type input "30,000"
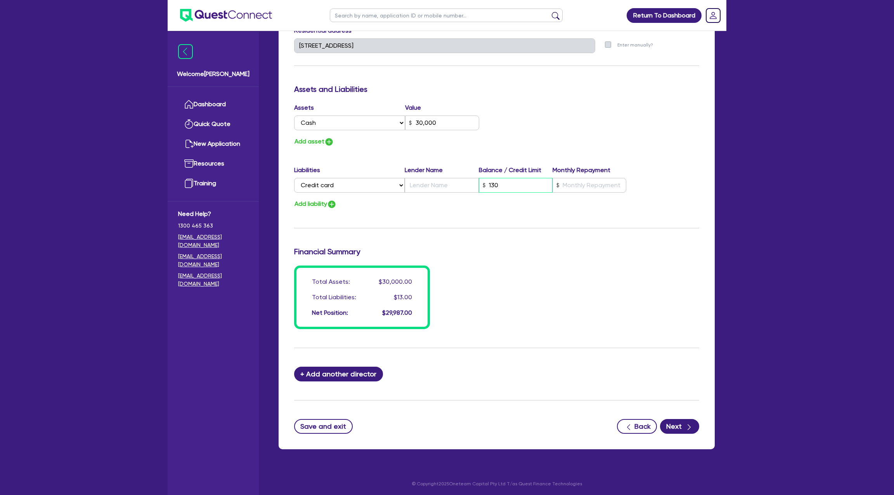
type input "1,300"
type input "0"
type input "0455 123 477"
type input "30,000"
type input "13,000"
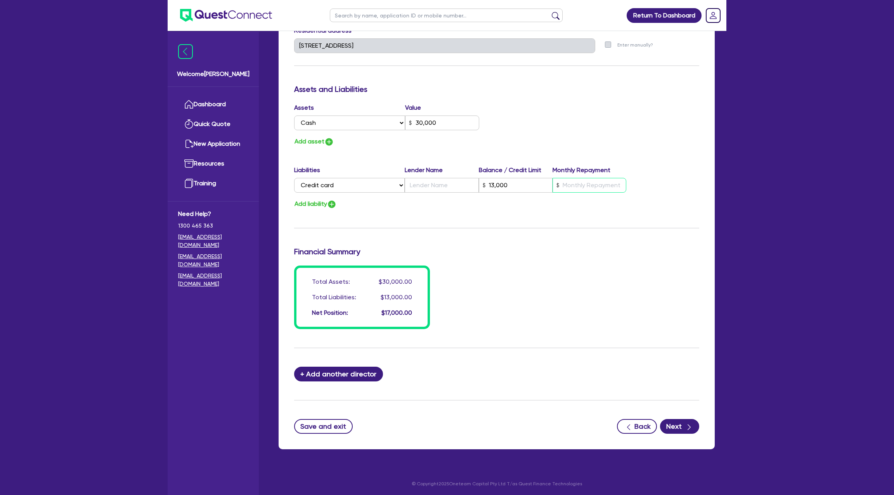
click at [576, 182] on input "text" at bounding box center [590, 185] width 74 height 15
click at [437, 182] on input "text" at bounding box center [442, 185] width 74 height 15
type input "0"
type input "0455 123 477"
type input "30,000"
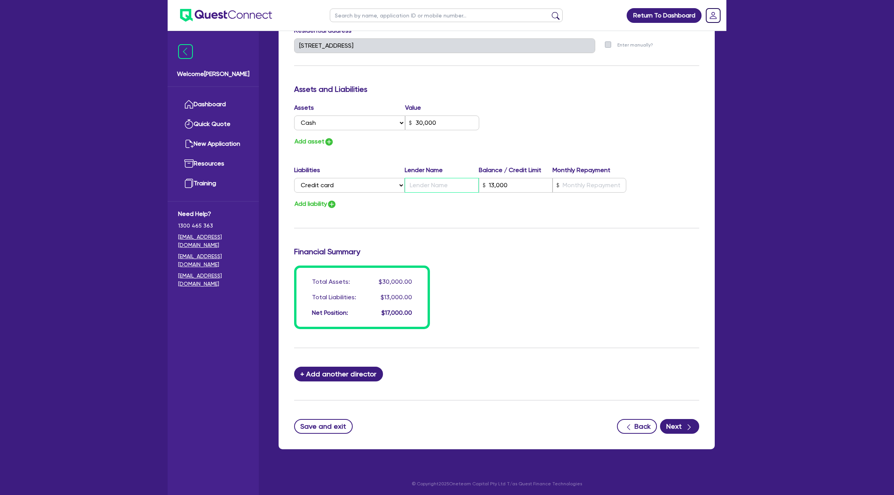
type input "b"
type input "13,000"
type input "0"
type input "0455 123 477"
type input "30,000"
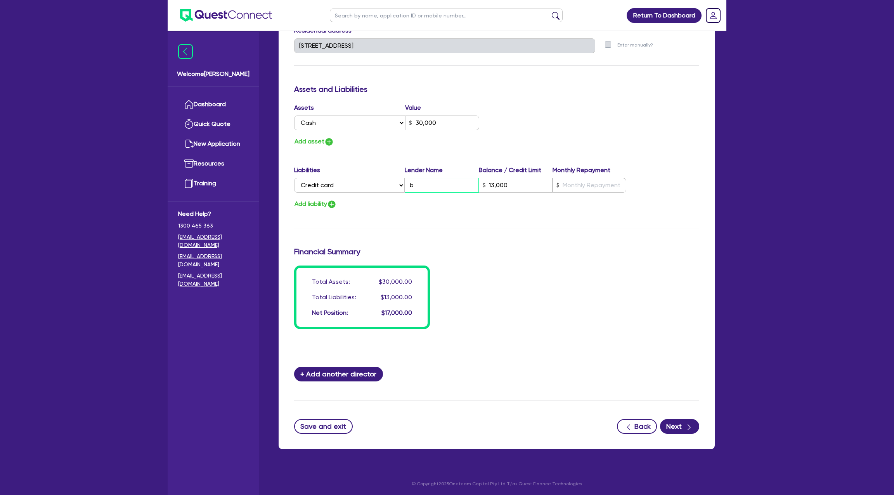
type input "ba"
type input "13,000"
type input "0"
type input "0455 123 477"
type input "30,000"
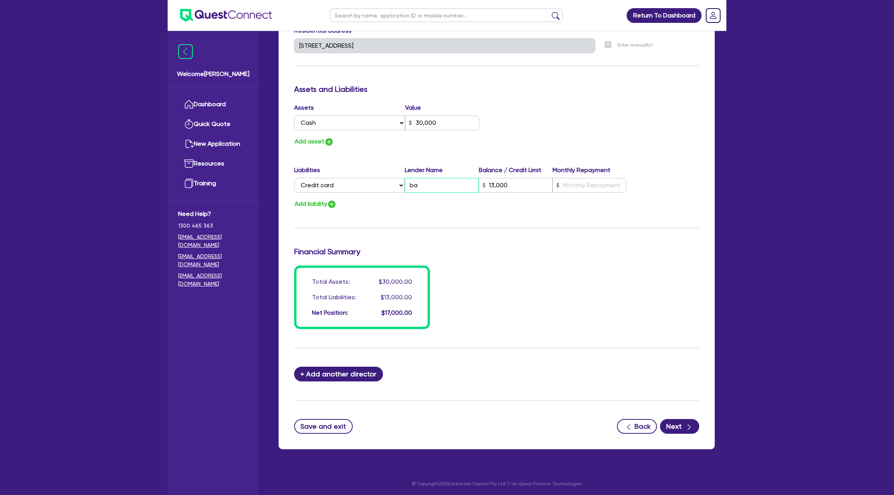
type input "[MEDICAL_DATA]"
type input "13,000"
type input "0"
type input "0455 123 477"
type input "30,000"
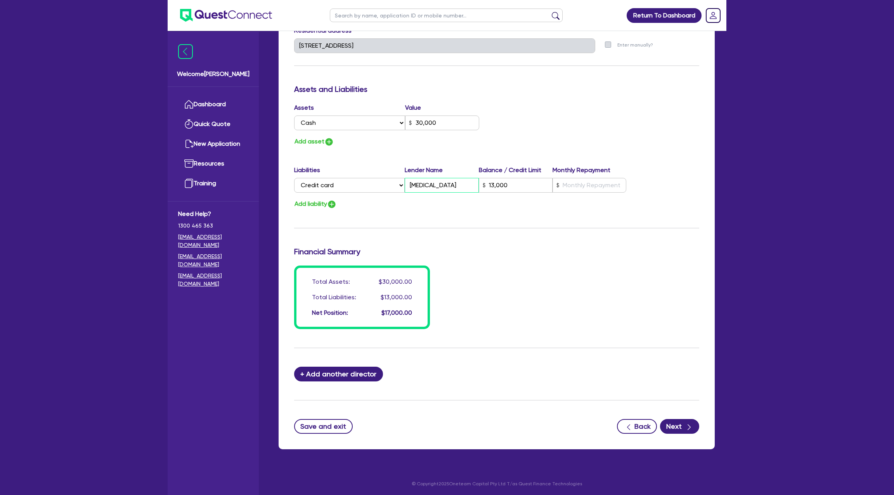
type input "bala"
type input "13,000"
type input "0"
type input "0455 123 477"
type input "30,000"
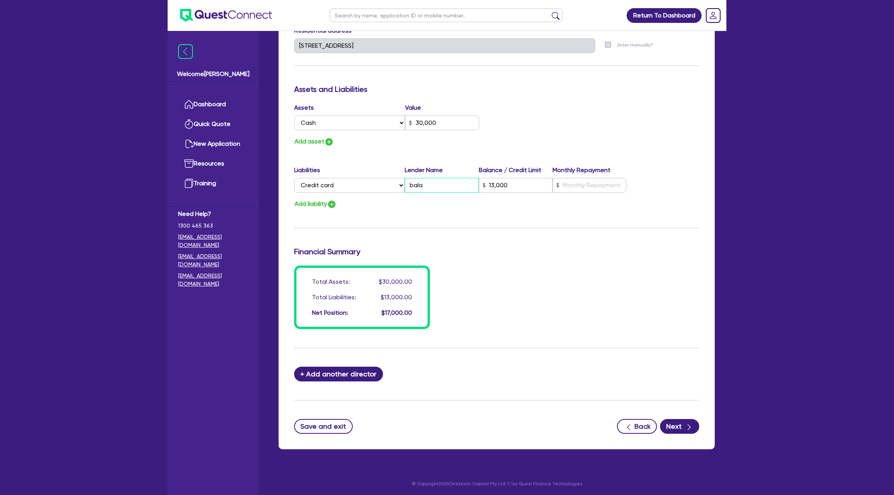
type input "[PERSON_NAME]"
type input "13,000"
type input "0"
type input "0455 123 477"
type input "30,000"
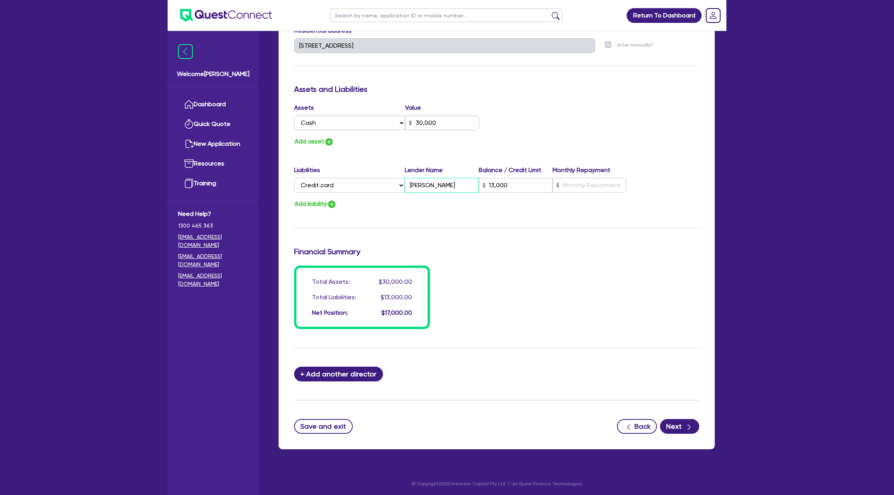
type input "balanc"
type input "13,000"
type input "0"
type input "0455 123 477"
type input "30,000"
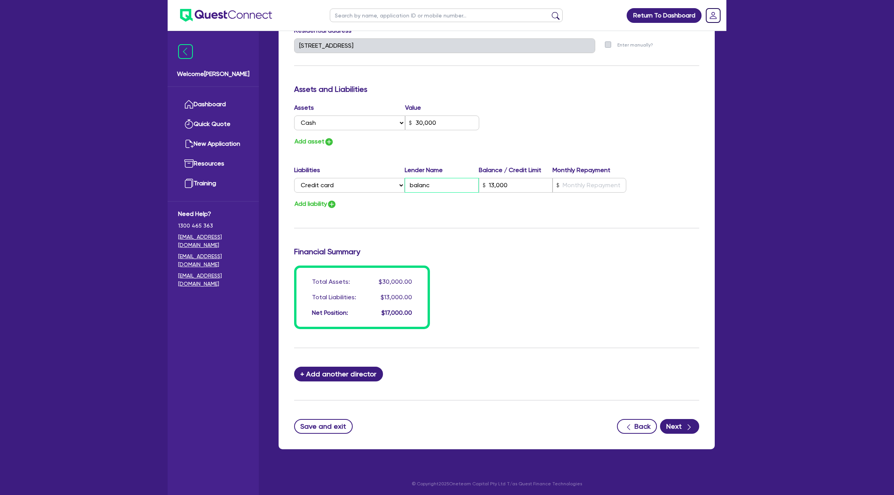
type input "balance"
type input "13,000"
type input "0"
type input "0455 123 477"
type input "30,000"
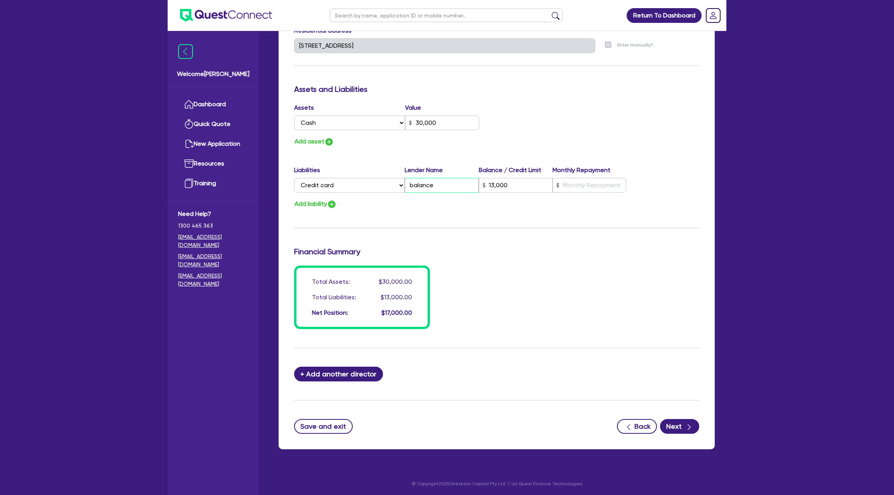
type input "balance"
type input "13,000"
type input "0"
type input "0455 123 477"
type input "30,000"
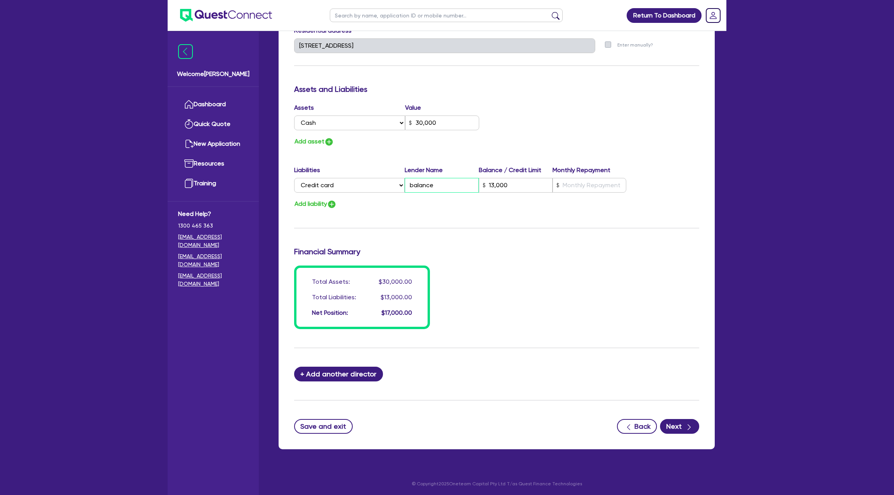
type input "balance"
type input "13,000"
type input "0"
type input "0455 123 477"
type input "30,000"
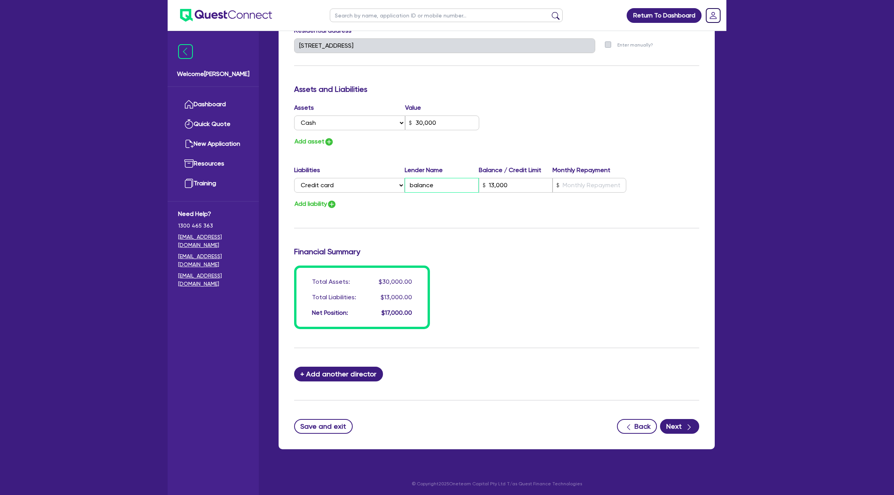
type input "balance7"
type input "13,000"
type input "0"
type input "0455 123 477"
type input "30,000"
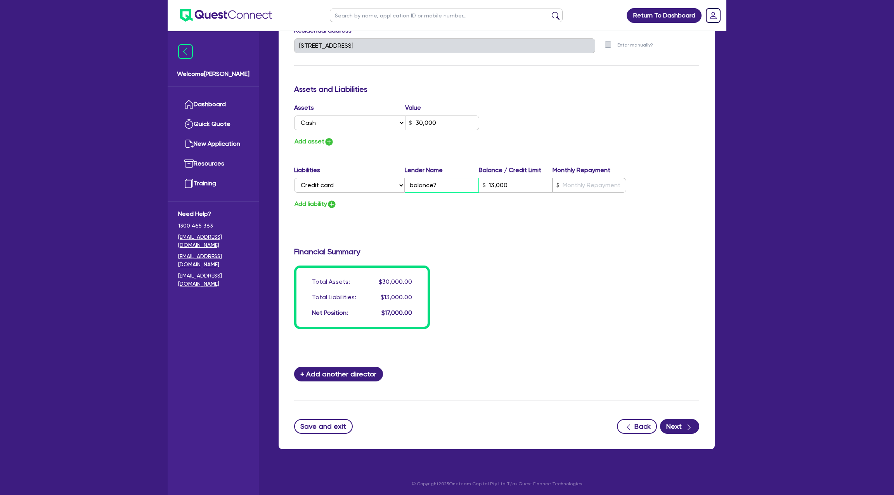
type input "balance70"
type input "13,000"
type input "0"
type input "0455 123 477"
type input "30,000"
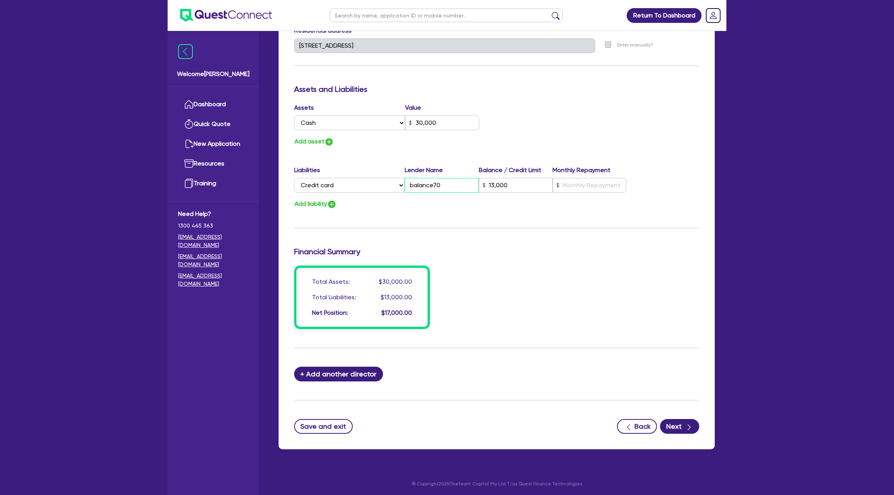
type input "balance700"
type input "13,000"
type input "0"
type input "0455 123 477"
type input "30,000"
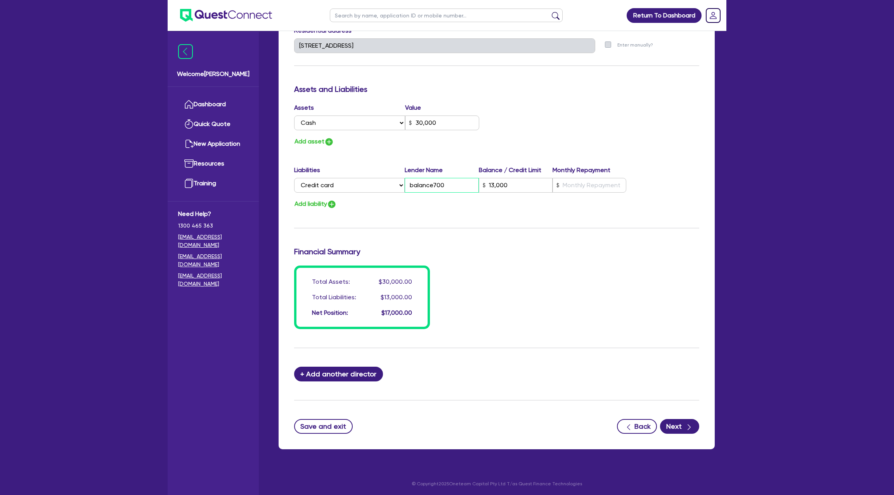
type input "balance7000"
type input "13,000"
click at [435, 189] on input "balance7000" at bounding box center [442, 185] width 74 height 15
click at [432, 178] on input "balance7000" at bounding box center [442, 185] width 74 height 15
click at [434, 183] on input "balance7000" at bounding box center [442, 185] width 74 height 15
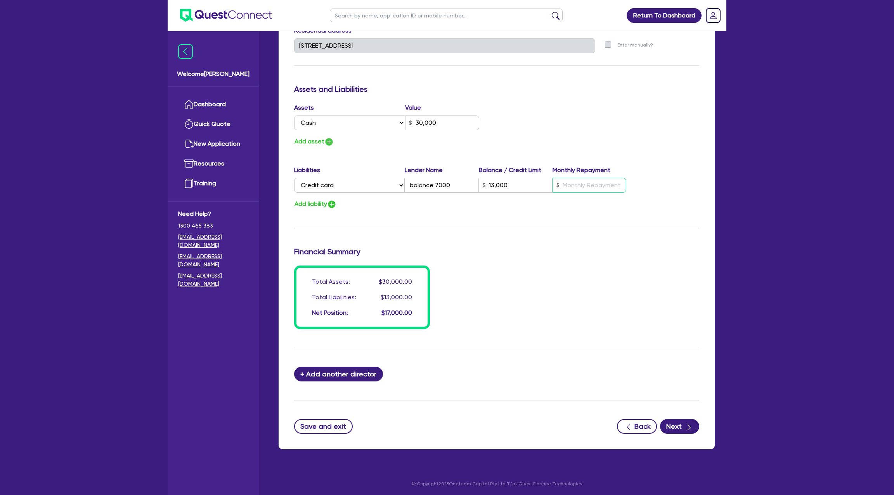
click at [581, 187] on input "text" at bounding box center [590, 185] width 74 height 15
click at [581, 187] on input "4,000" at bounding box center [590, 185] width 74 height 15
click at [672, 426] on button "Next" at bounding box center [679, 426] width 39 height 15
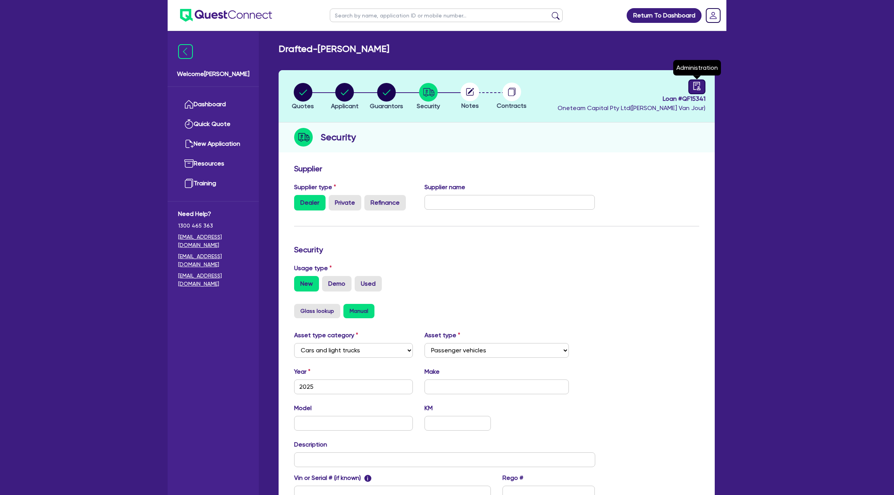
click at [695, 83] on icon "audit" at bounding box center [697, 86] width 9 height 9
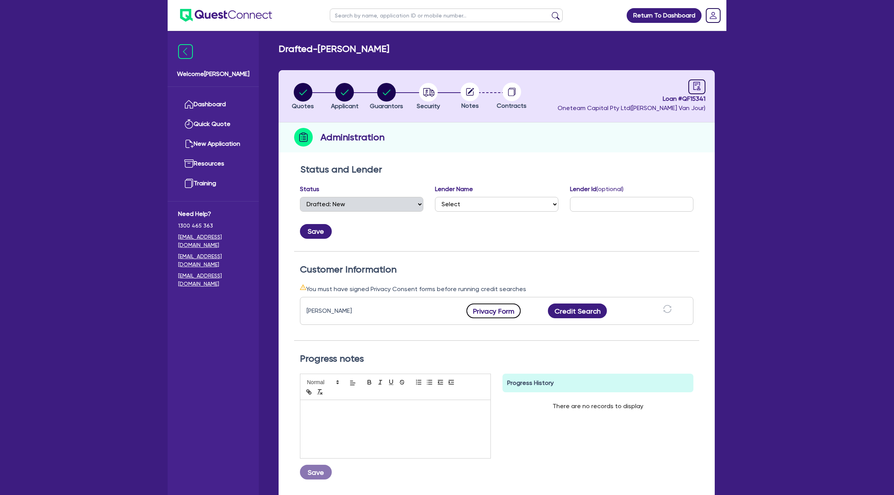
click at [481, 305] on button "Privacy Form" at bounding box center [493, 311] width 54 height 15
click at [351, 101] on icon "button" at bounding box center [344, 92] width 19 height 19
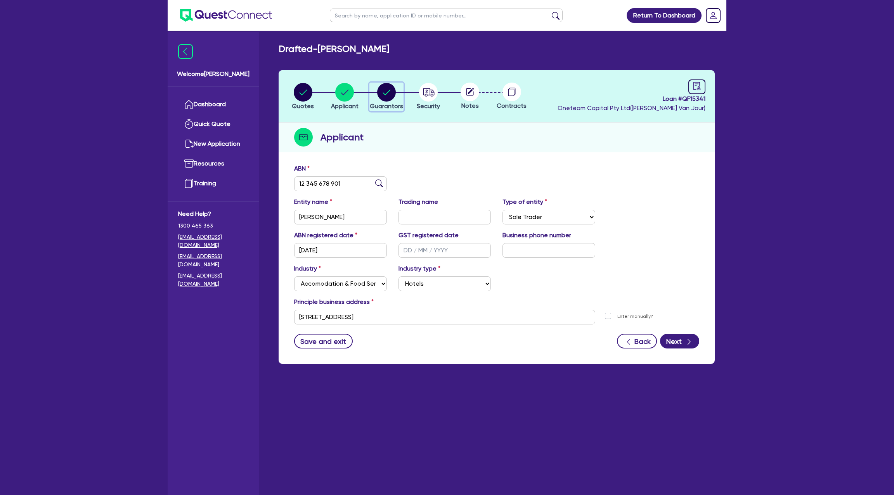
click at [388, 86] on circle "button" at bounding box center [386, 92] width 19 height 19
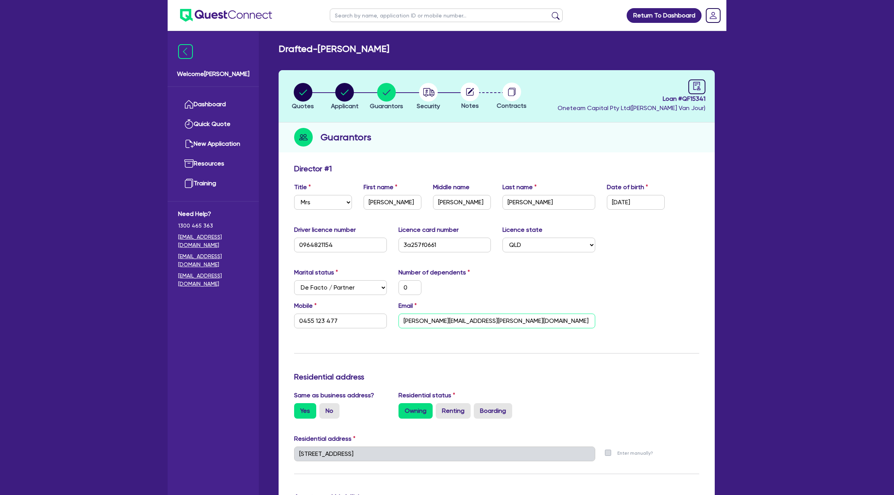
click at [430, 322] on input "[PERSON_NAME][EMAIL_ADDRESS][PERSON_NAME][DOMAIN_NAME]" at bounding box center [496, 321] width 197 height 15
click at [558, 283] on div "Marital status Select [DEMOGRAPHIC_DATA] Married De Facto / Partner Number of d…" at bounding box center [496, 284] width 417 height 33
click at [695, 89] on icon "audit" at bounding box center [697, 86] width 9 height 9
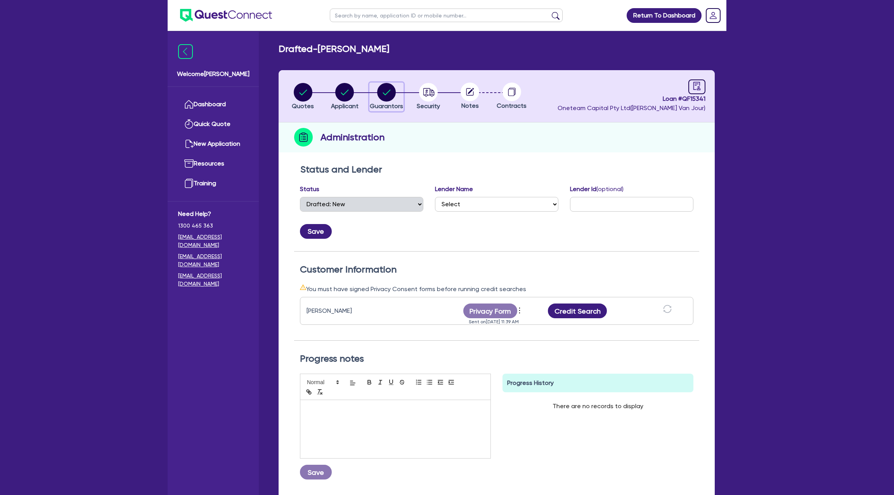
click at [394, 88] on circle "button" at bounding box center [386, 92] width 19 height 19
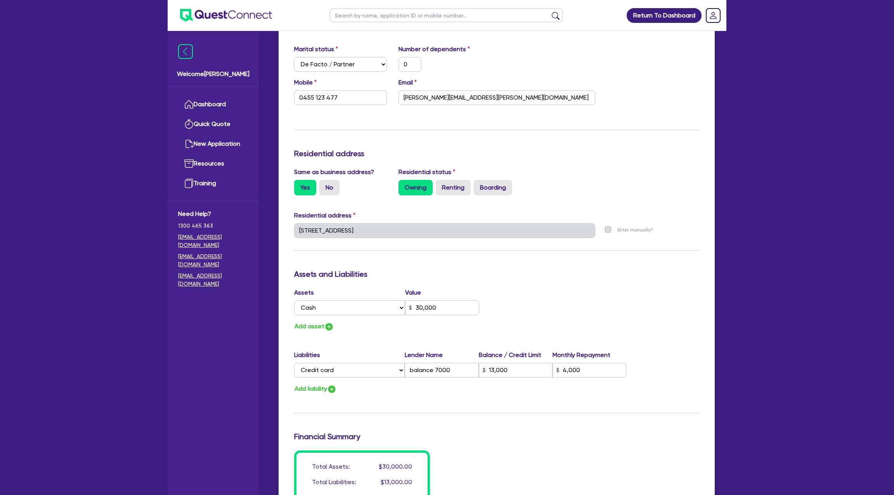
scroll to position [409, 0]
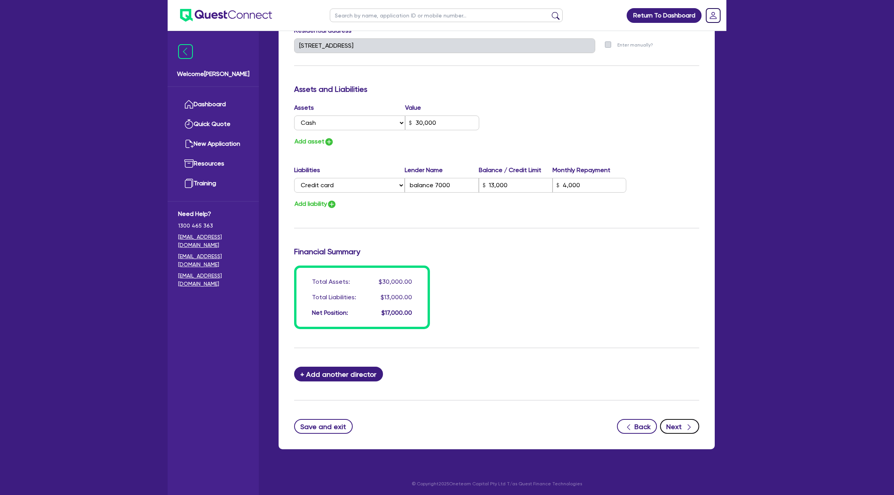
click at [684, 429] on button "Next" at bounding box center [679, 426] width 39 height 15
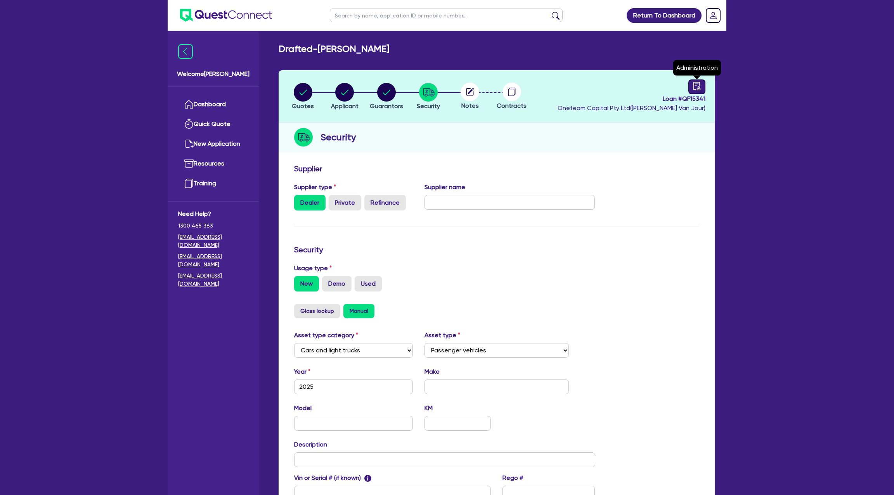
click at [697, 82] on icon "audit" at bounding box center [696, 86] width 7 height 8
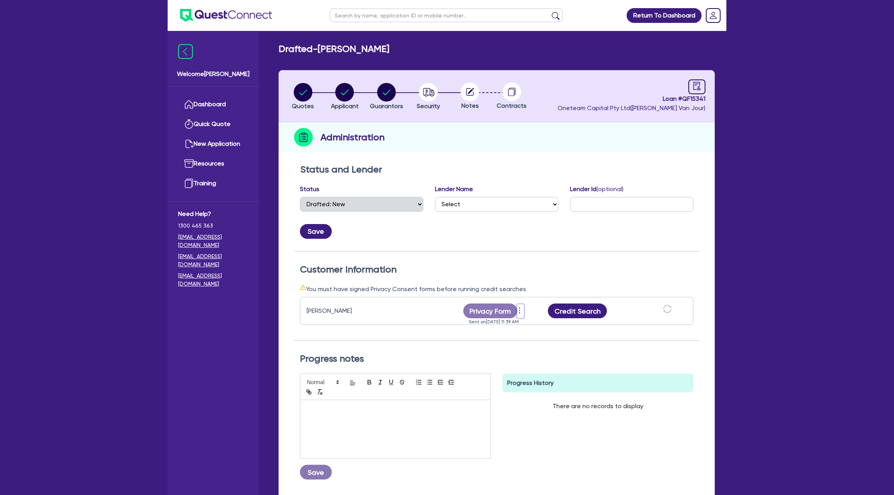
click at [518, 312] on icon "more" at bounding box center [520, 311] width 8 height 12
click at [543, 315] on link "Send reminder" at bounding box center [561, 312] width 74 height 11
click at [520, 313] on icon "more" at bounding box center [519, 311] width 1 height 6
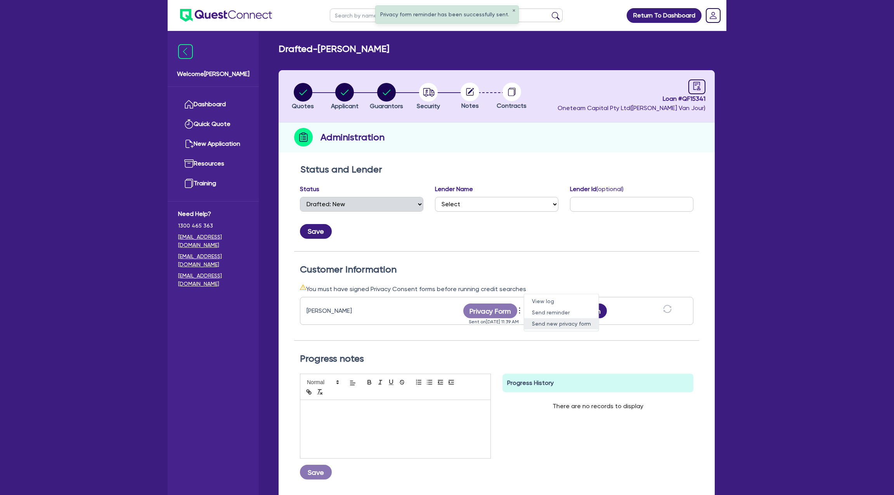
click at [531, 324] on link "Send new privacy form" at bounding box center [561, 324] width 74 height 11
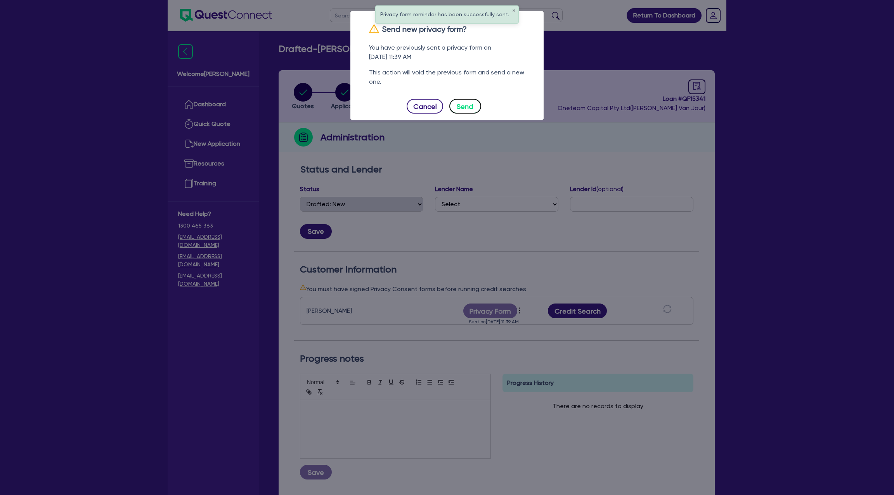
click at [464, 102] on button "Send" at bounding box center [465, 106] width 32 height 15
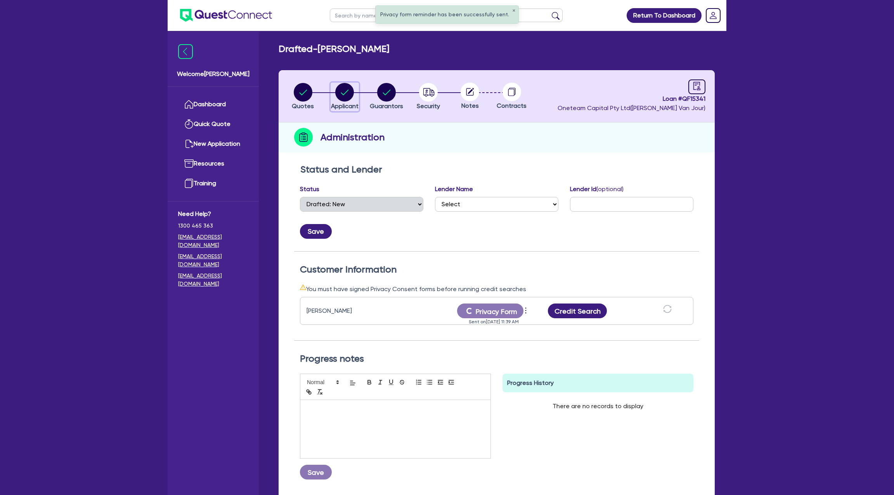
click at [345, 90] on circle "button" at bounding box center [344, 92] width 19 height 19
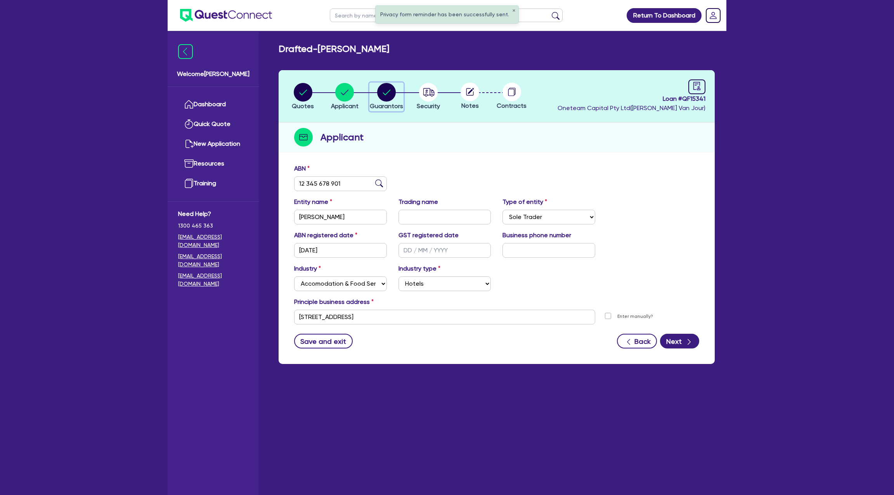
click at [388, 96] on circle "button" at bounding box center [386, 92] width 19 height 19
